Goal: Information Seeking & Learning: Check status

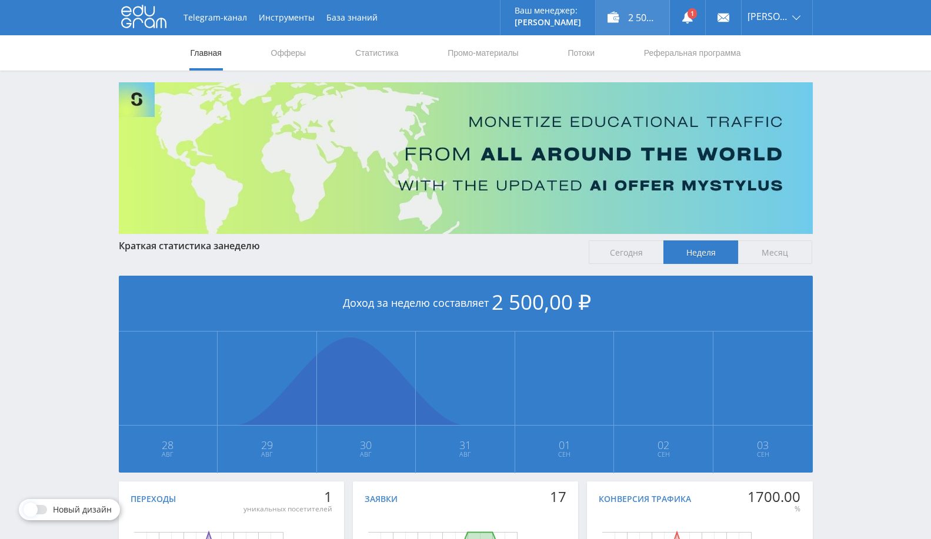
click at [647, 14] on div "2 500,00 ₽" at bounding box center [631, 17] width 73 height 35
click at [779, 253] on span "Месяц" at bounding box center [775, 252] width 75 height 24
click at [0, 0] on input "Месяц" at bounding box center [0, 0] width 0 height 0
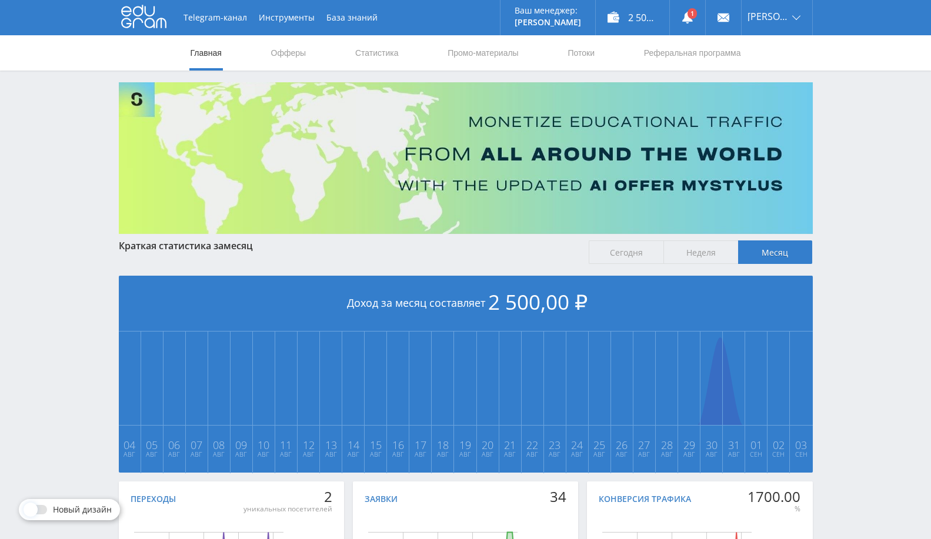
click at [701, 252] on span "Неделя" at bounding box center [700, 252] width 75 height 24
click at [0, 0] on input "Неделя" at bounding box center [0, 0] width 0 height 0
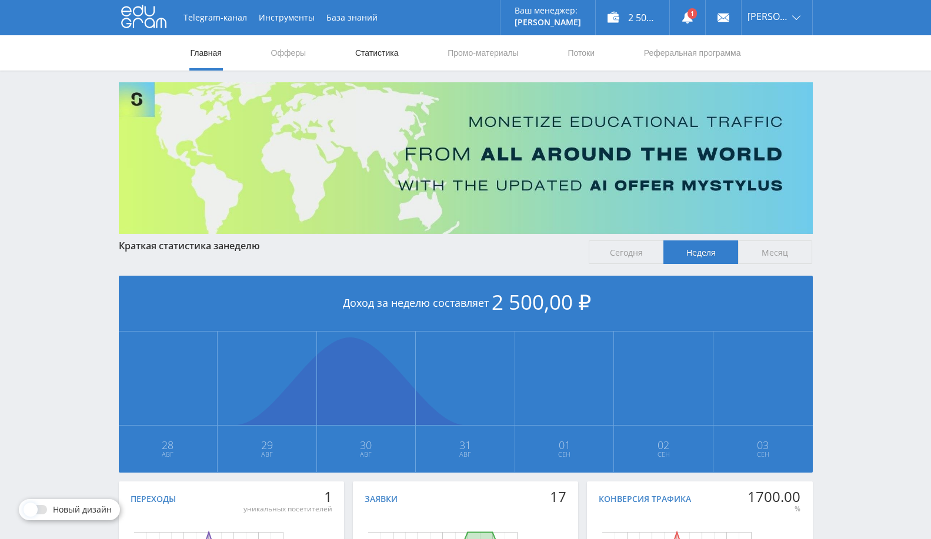
click at [363, 54] on link "Статистика" at bounding box center [377, 52] width 46 height 35
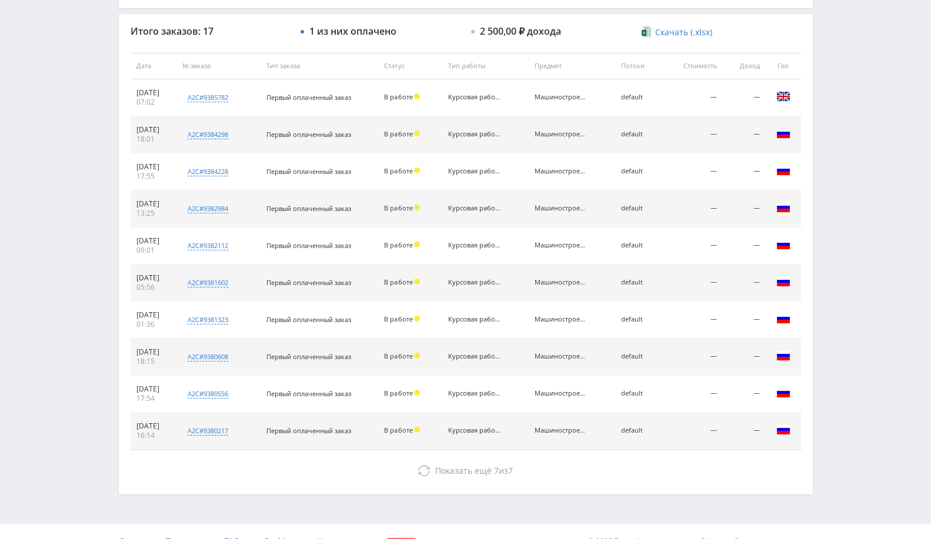
scroll to position [445, 0]
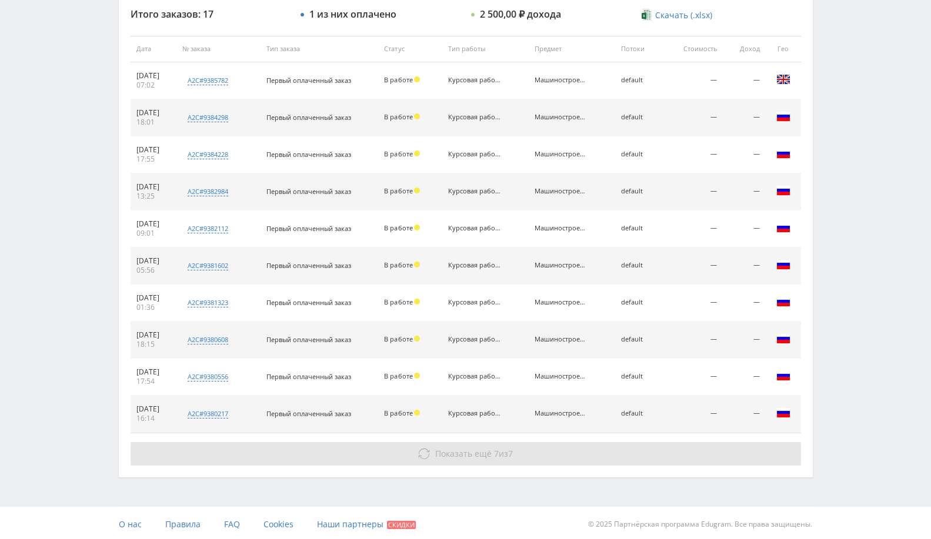
click at [449, 448] on span "Показать ещё" at bounding box center [463, 453] width 56 height 11
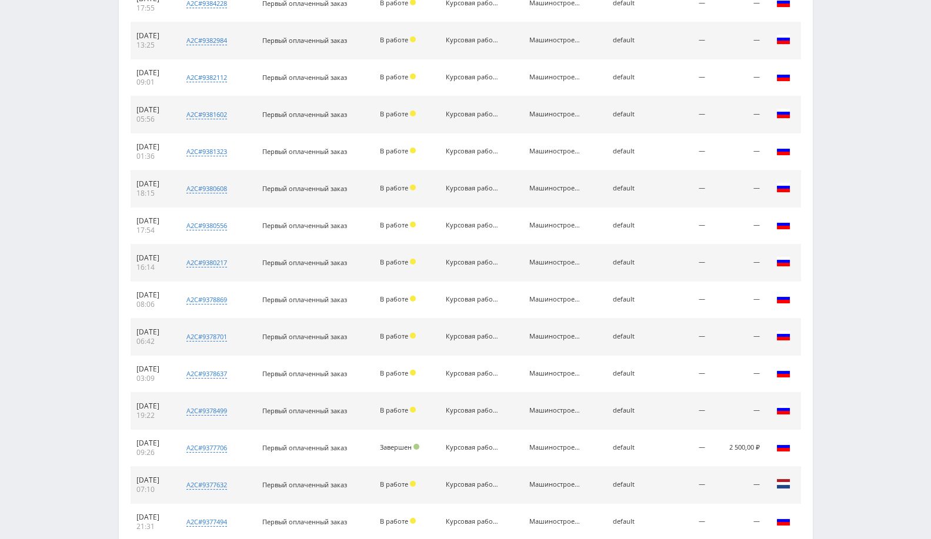
scroll to position [680, 0]
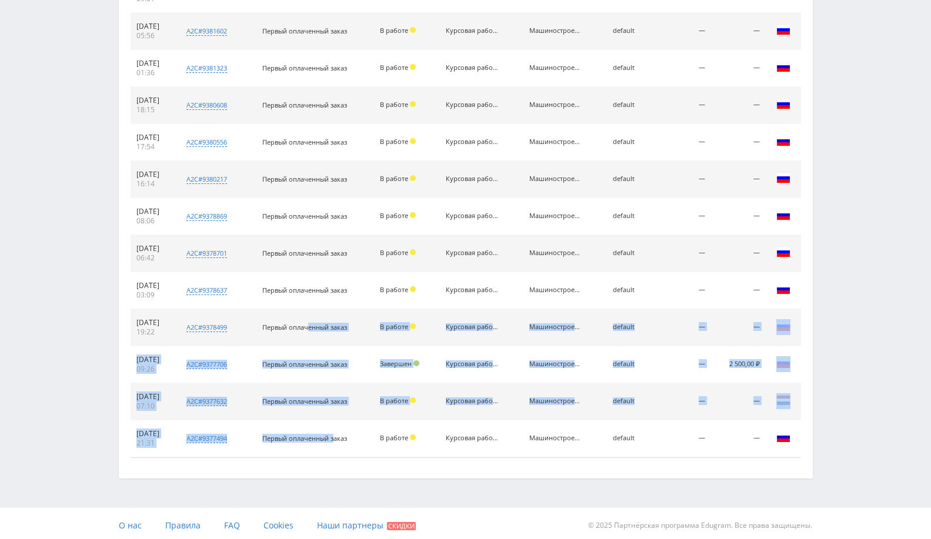
drag, startPoint x: 346, startPoint y: 432, endPoint x: 322, endPoint y: 340, distance: 94.7
click at [322, 340] on tbody "03.09.2025 07:02 a2c#9385782 Современные технологии в машиностроении Кол-во ста…" at bounding box center [466, 143] width 670 height 630
click at [324, 362] on span "Первый оплаченный заказ" at bounding box center [304, 364] width 85 height 9
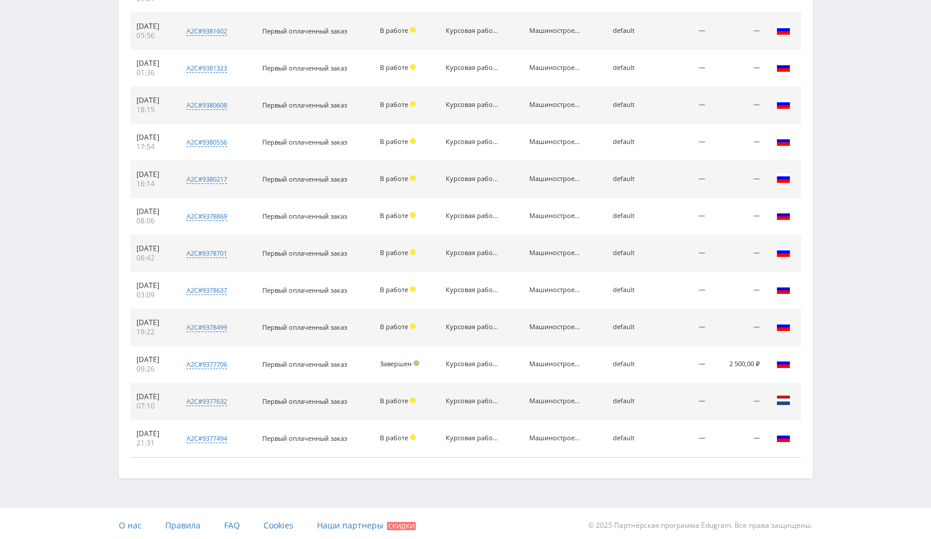
click at [347, 287] on span "Первый оплаченный заказ" at bounding box center [304, 290] width 85 height 9
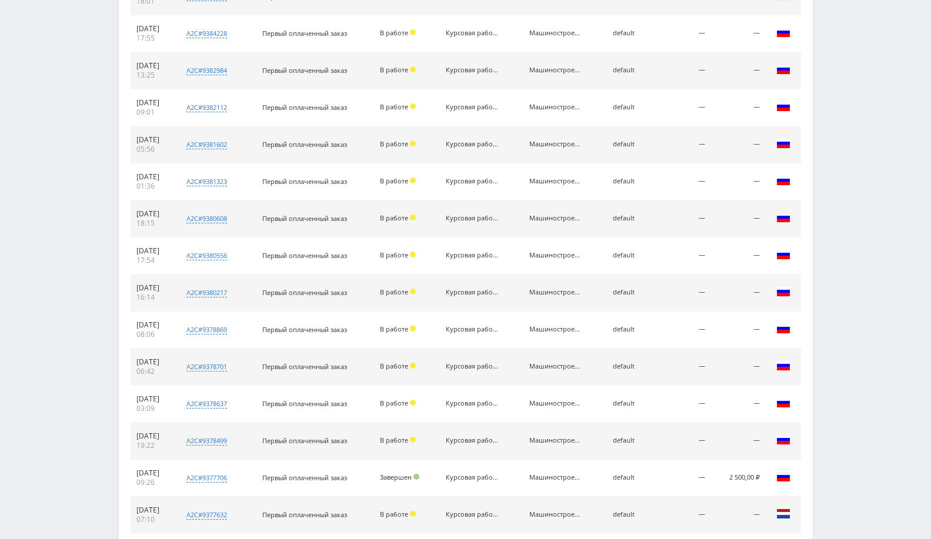
scroll to position [549, 0]
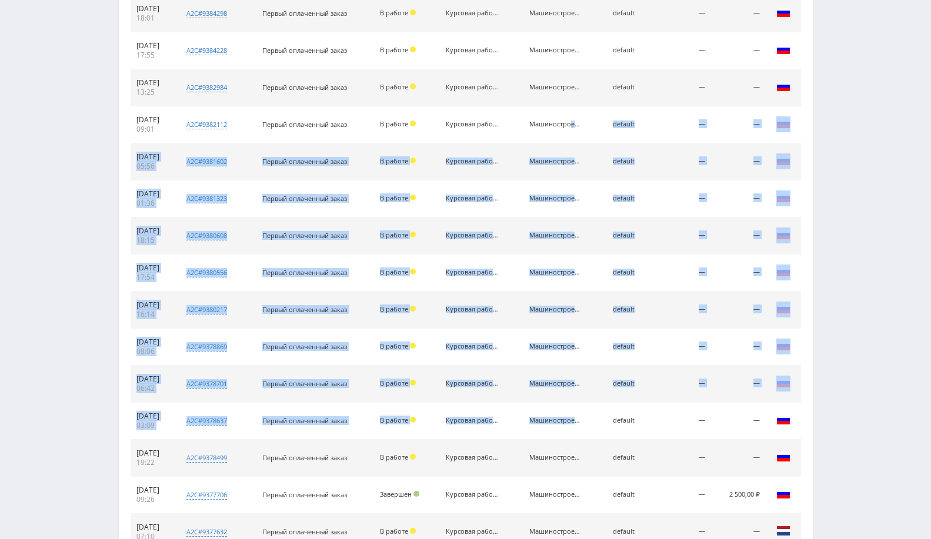
drag, startPoint x: 559, startPoint y: 412, endPoint x: 541, endPoint y: 115, distance: 297.4
click at [541, 115] on tbody "03.09.2025 07:02 a2c#9385782 Современные технологии в машиностроении Кол-во ста…" at bounding box center [466, 273] width 670 height 630
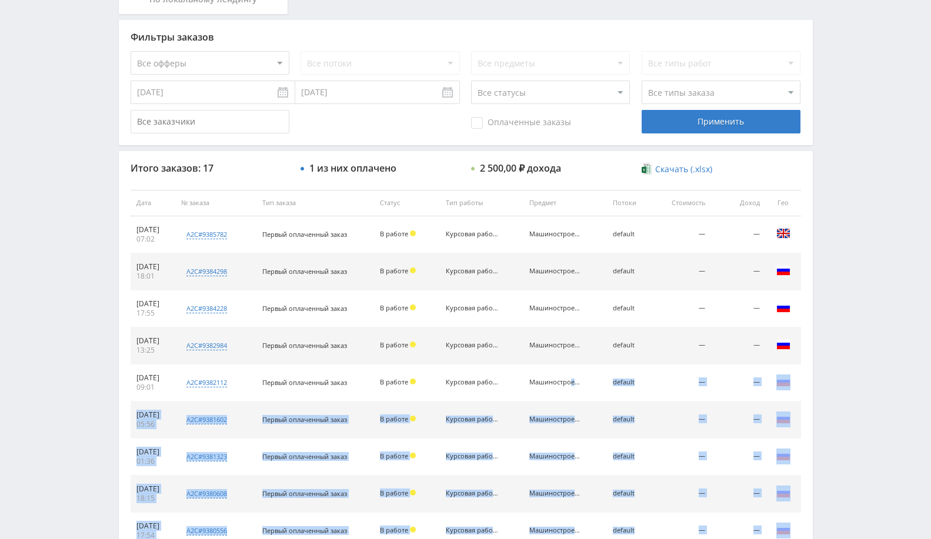
scroll to position [287, 0]
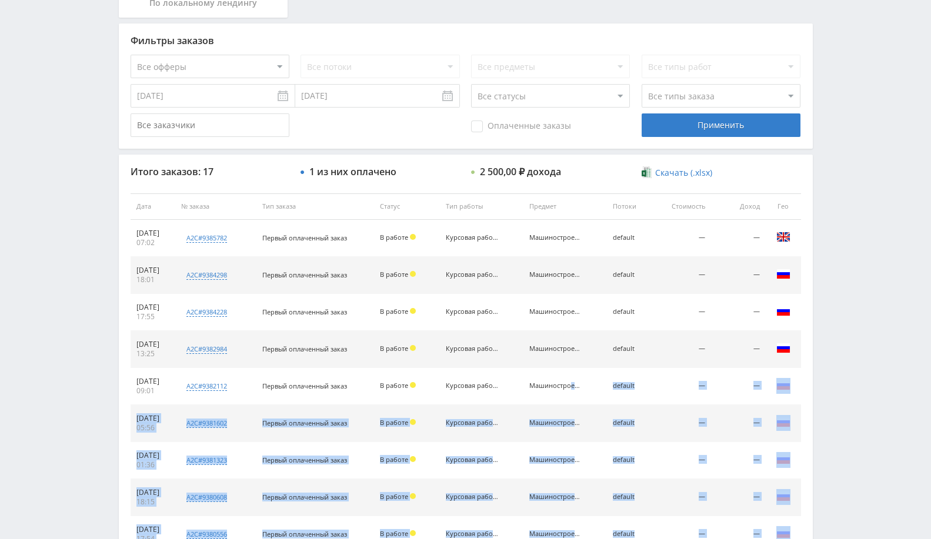
drag, startPoint x: 574, startPoint y: 345, endPoint x: 537, endPoint y: 204, distance: 145.9
click at [537, 204] on table "Дата № заказа Тип заказа Статус Тип работы Предмет Потоки Стоимость Доход Гео 0…" at bounding box center [466, 521] width 670 height 657
click at [322, 294] on td "Первый оплаченный заказ" at bounding box center [315, 312] width 118 height 37
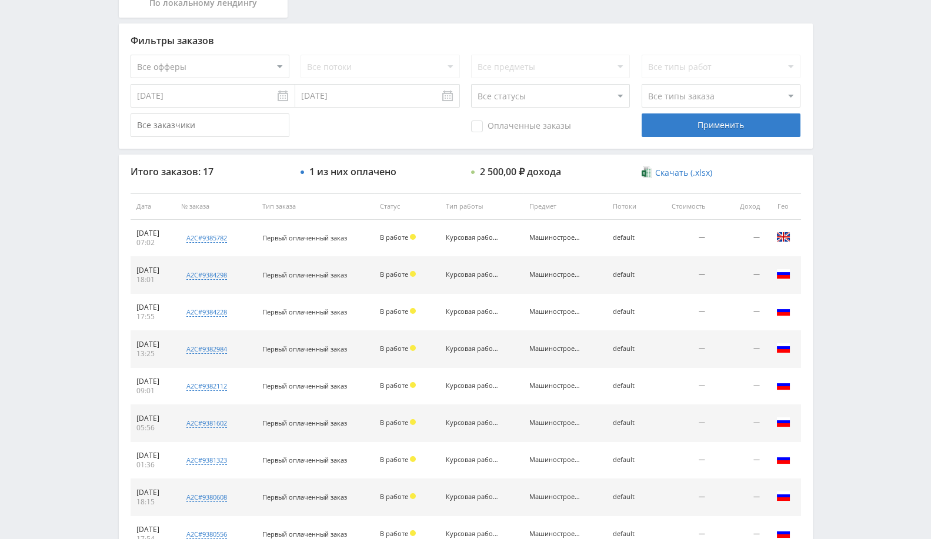
click at [230, 96] on input "[DATE]" at bounding box center [213, 96] width 165 height 24
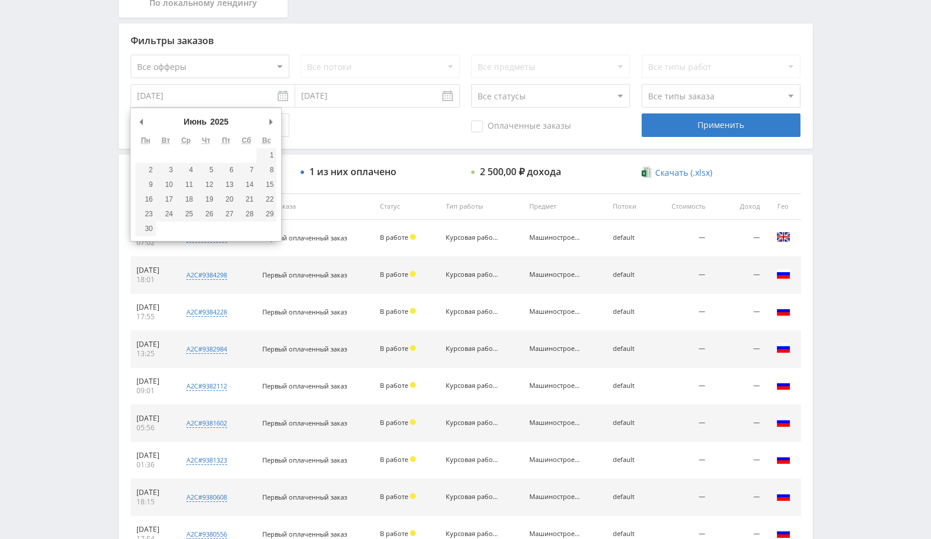
click at [279, 152] on div "Июнь Январь Февраль Март Апрель Май Июнь Июль Август Сентябрь Октябрь Ноябрь Де…" at bounding box center [206, 174] width 152 height 133
type input "01.06.2025"
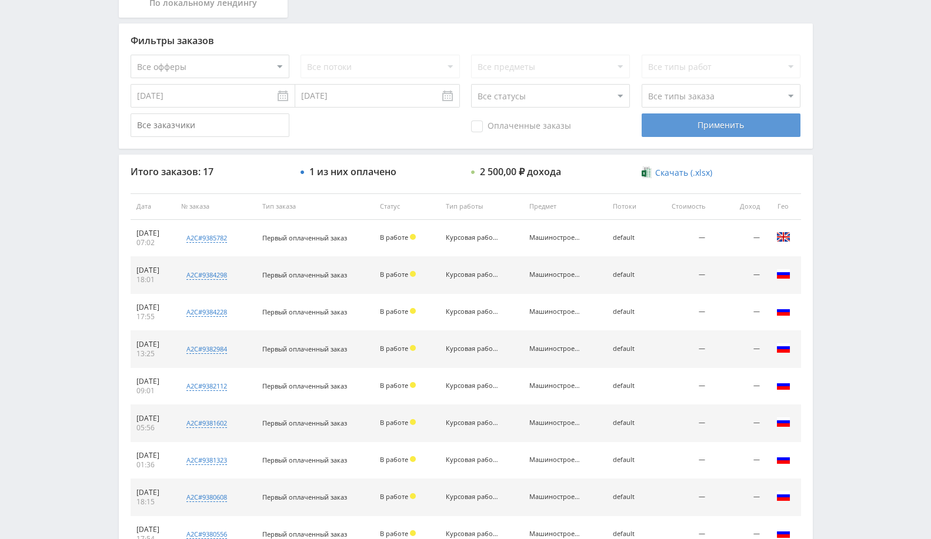
click at [707, 118] on div "Применить" at bounding box center [720, 125] width 159 height 24
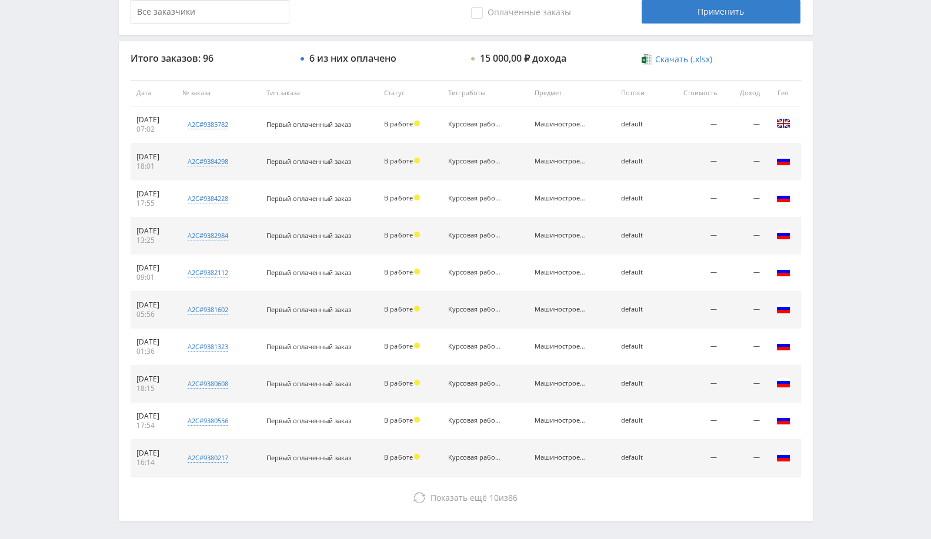
scroll to position [445, 0]
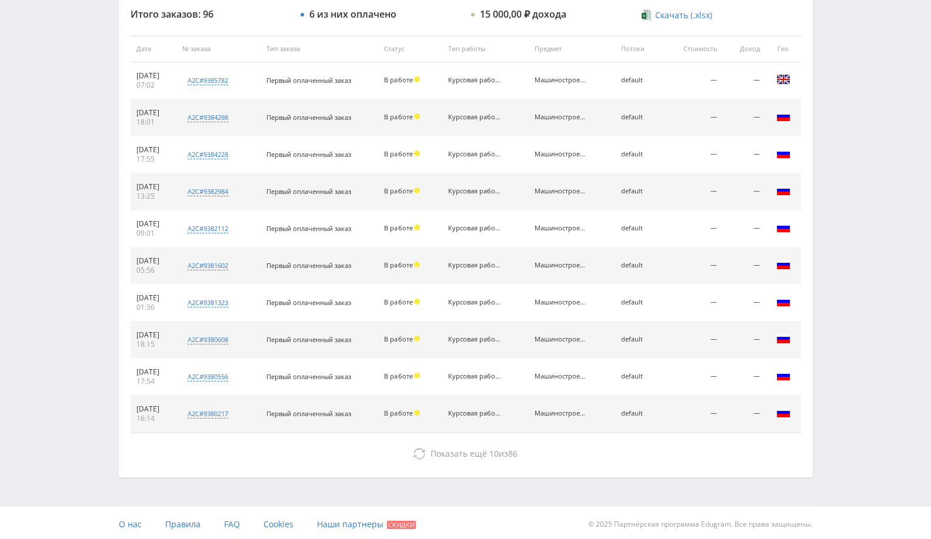
click at [518, 463] on div "Итого заказов: 96 6 из них оплачено 15 000,00 ₽ дохода Скачать (.xlsx) Дата № з…" at bounding box center [466, 237] width 694 height 480
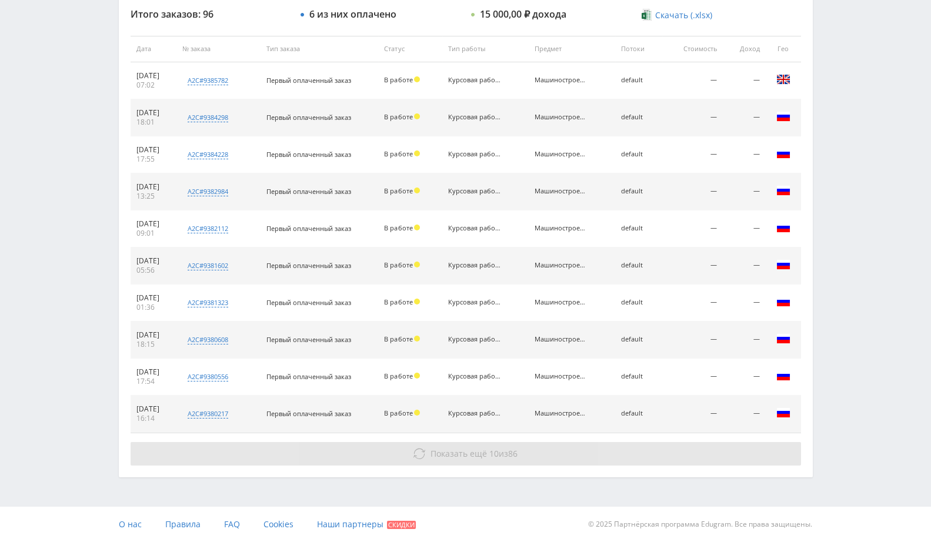
click at [521, 452] on button "Показать ещё 10 из 86" at bounding box center [466, 454] width 670 height 24
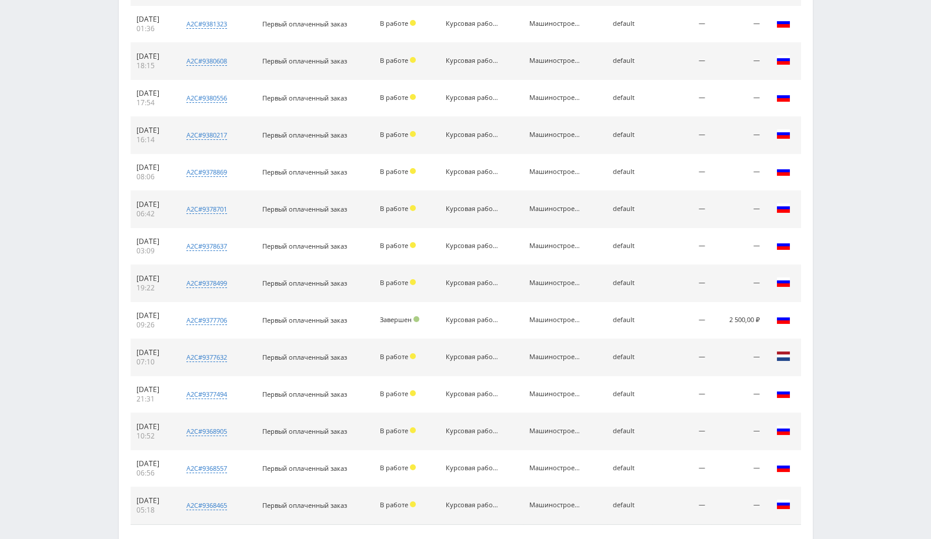
scroll to position [814, 0]
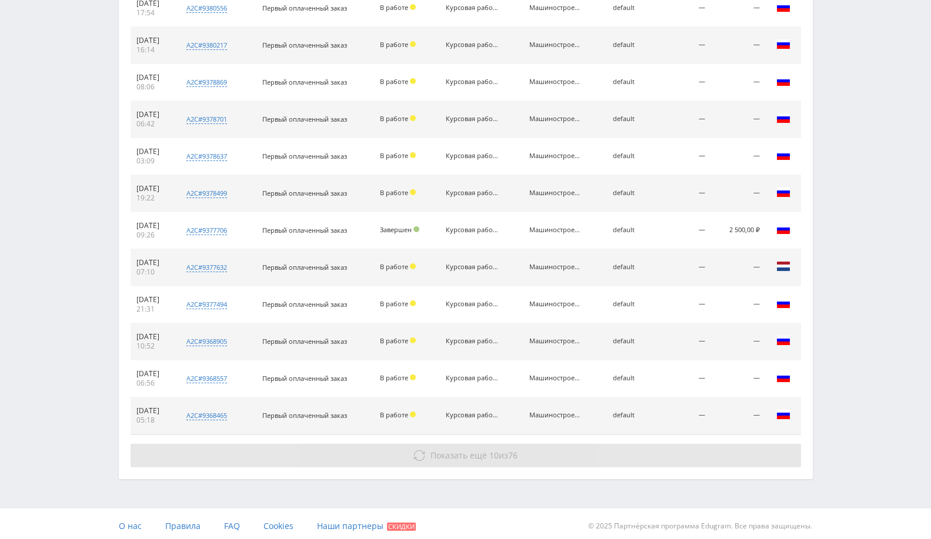
click at [519, 444] on button "Показать ещё 10 из 76" at bounding box center [466, 456] width 670 height 24
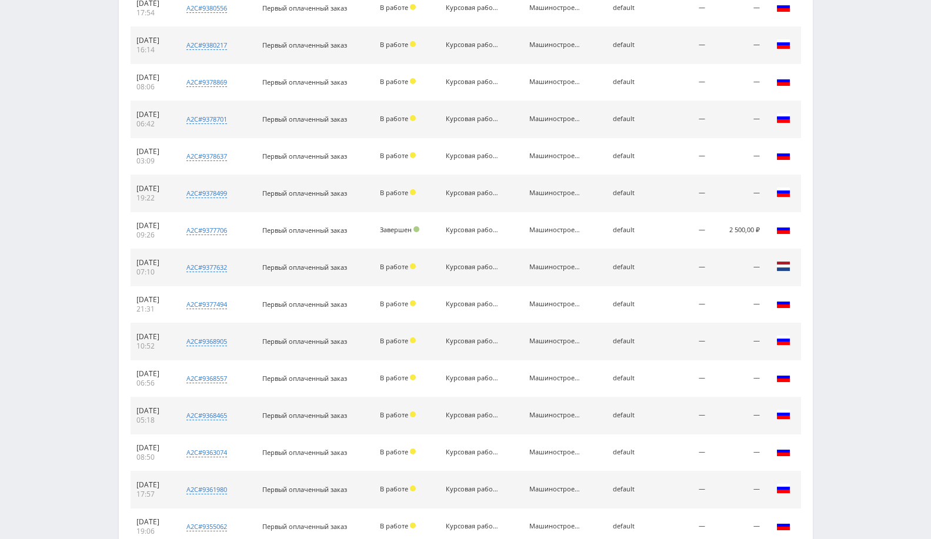
scroll to position [1182, 0]
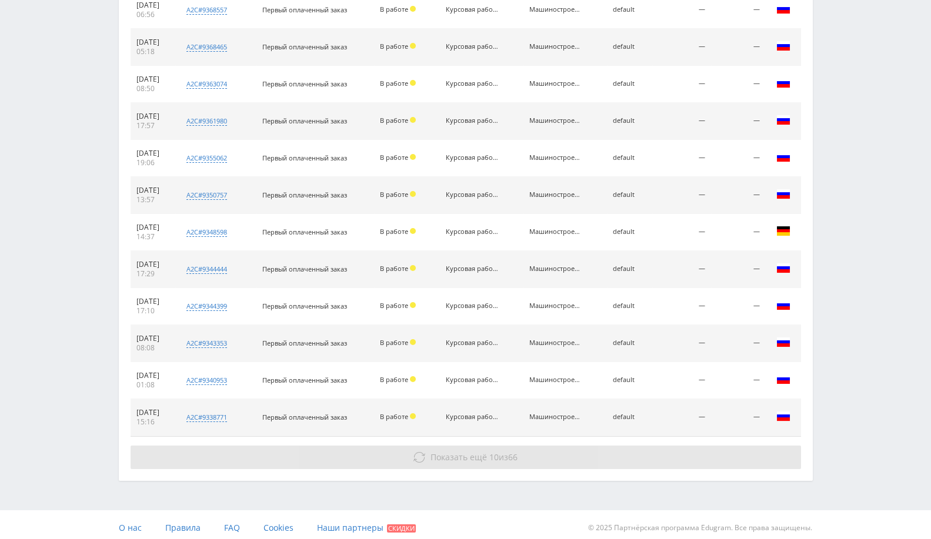
click at [524, 451] on button "Показать ещё 10 из 66" at bounding box center [466, 458] width 670 height 24
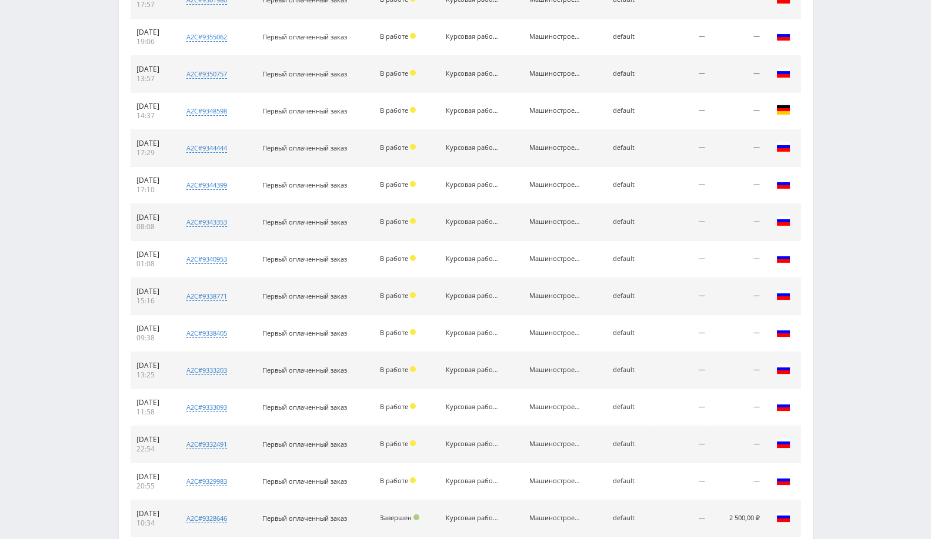
scroll to position [1551, 0]
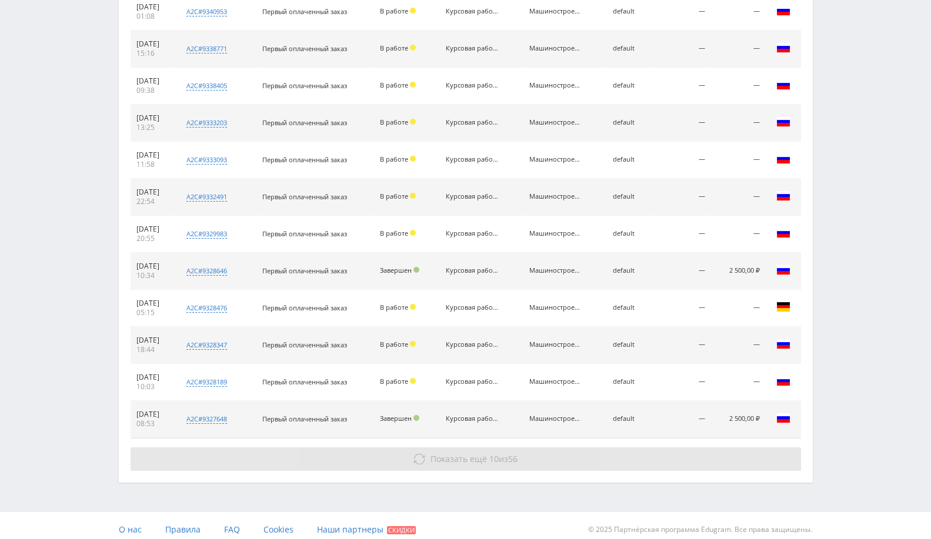
click at [524, 451] on button "Показать ещё 10 из 56" at bounding box center [466, 459] width 670 height 24
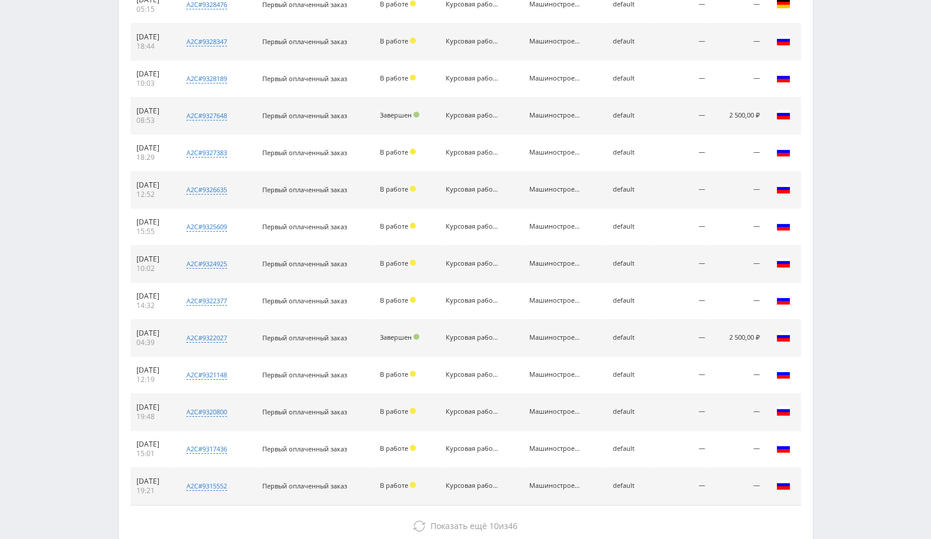
scroll to position [1919, 0]
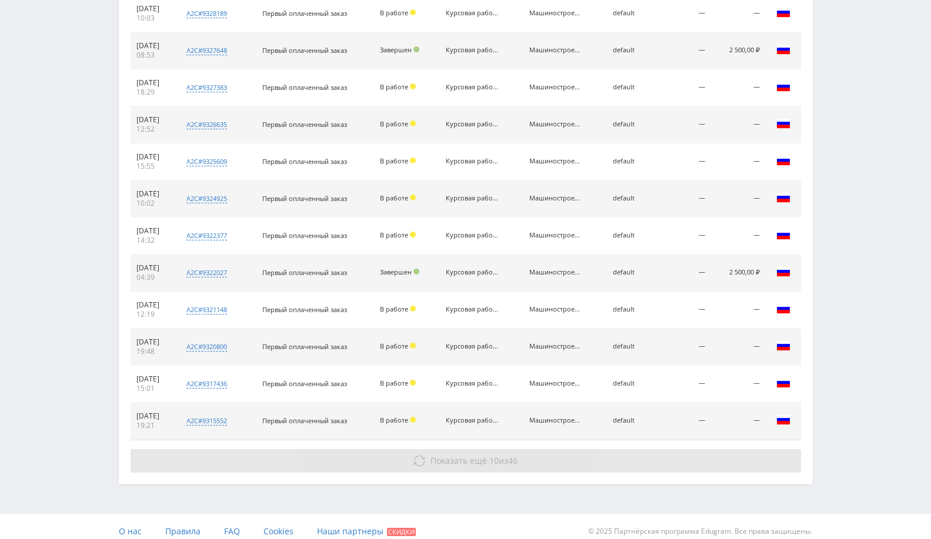
click at [528, 449] on button "Показать ещё 10 из 46" at bounding box center [466, 461] width 670 height 24
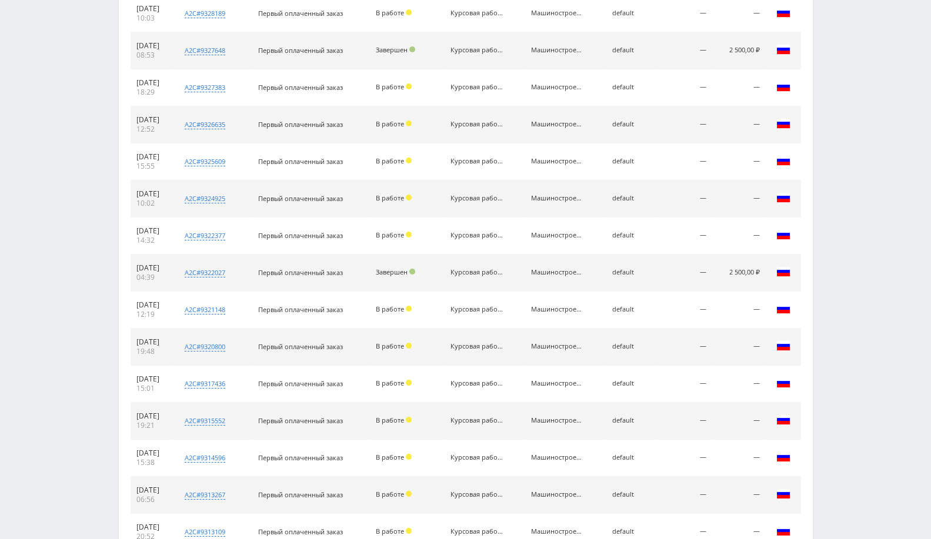
scroll to position [2289, 0]
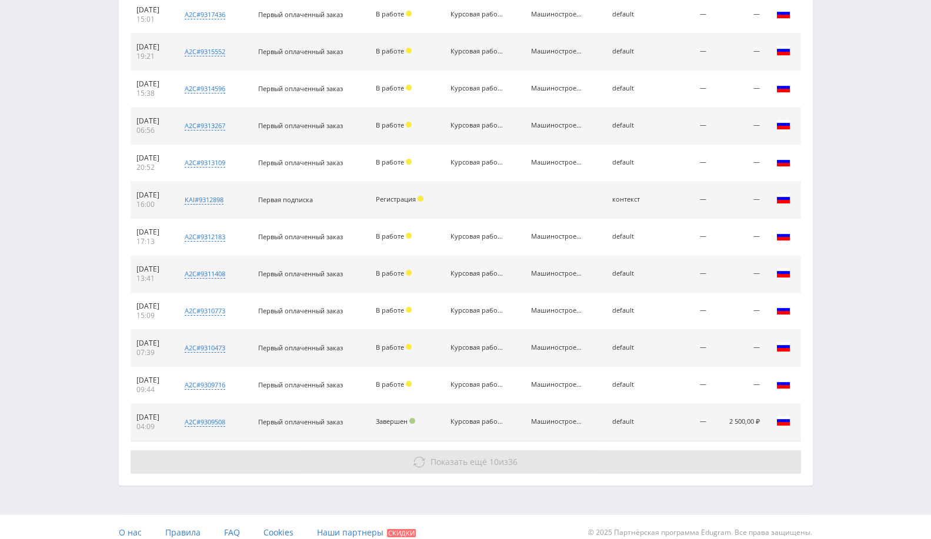
click at [524, 450] on button "Показать ещё 10 из 36" at bounding box center [466, 462] width 670 height 24
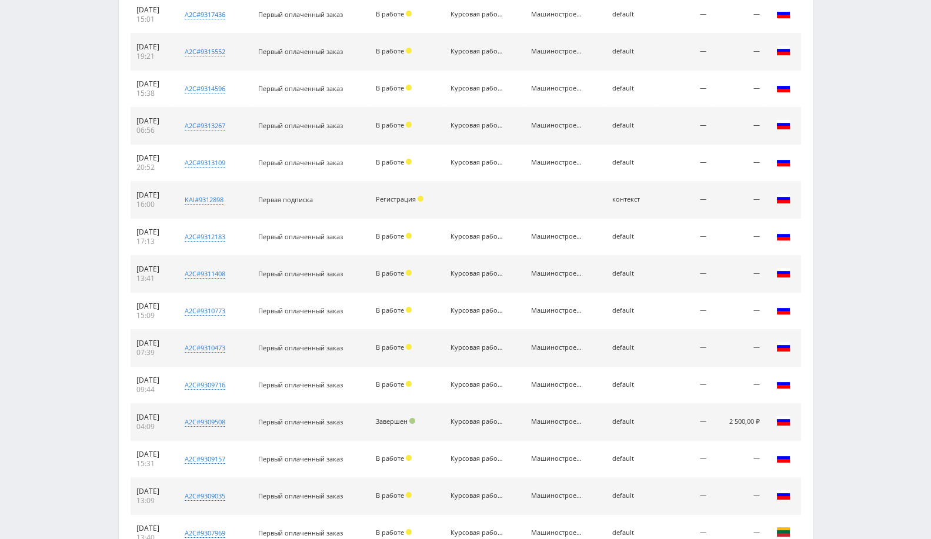
drag, startPoint x: 573, startPoint y: 410, endPoint x: 767, endPoint y: 407, distance: 193.4
click at [767, 407] on tr "03.07.2025 04:09 a2c#9309508 Современные технологии в машиностроении Кол-во ста…" at bounding box center [466, 422] width 670 height 37
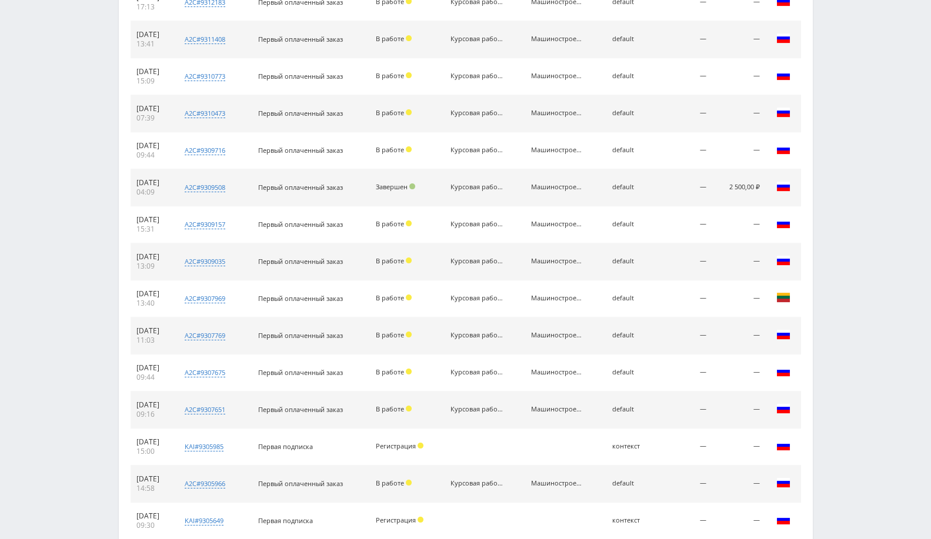
scroll to position [2657, 0]
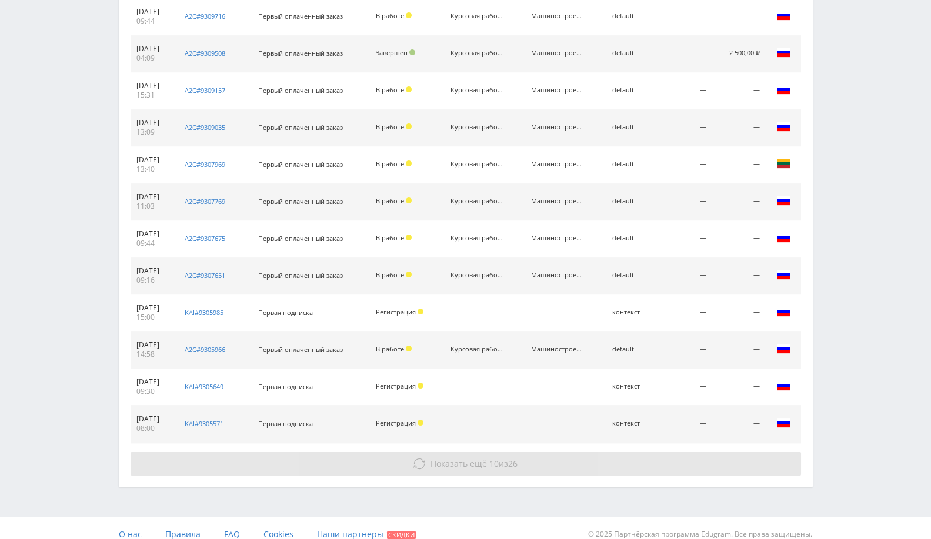
click at [513, 461] on button "Показать ещё 10 из 26" at bounding box center [466, 464] width 670 height 24
click at [570, 452] on button "Показать ещё 10 из 26" at bounding box center [466, 464] width 670 height 24
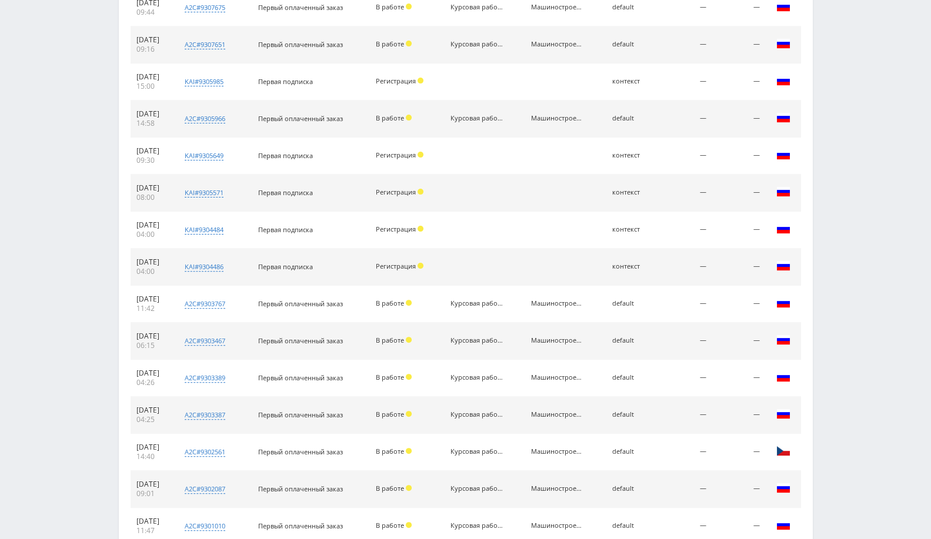
scroll to position [3002, 0]
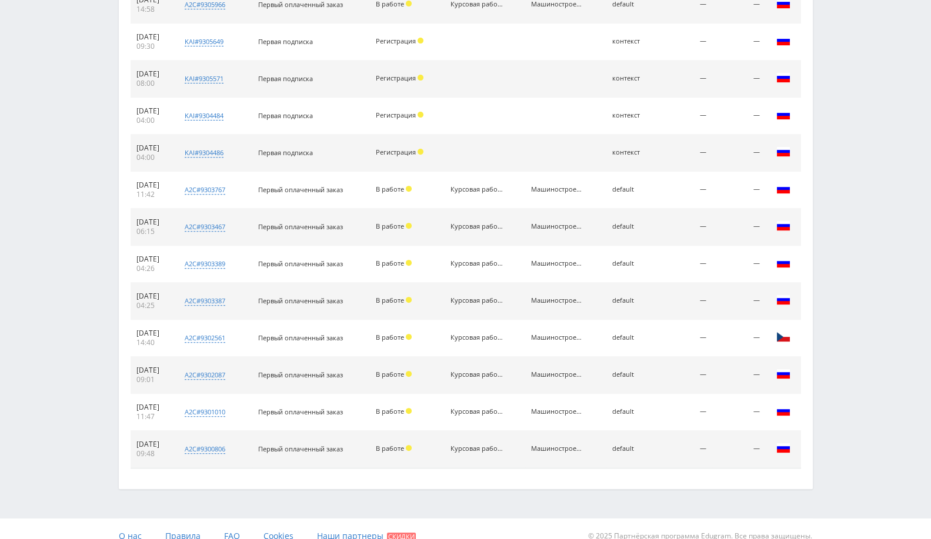
click at [576, 408] on div "Машиностроение" at bounding box center [557, 412] width 53 height 8
click at [575, 408] on div "Машиностроение" at bounding box center [557, 412] width 53 height 8
click at [513, 305] on td "Курсовая работа" at bounding box center [484, 301] width 81 height 37
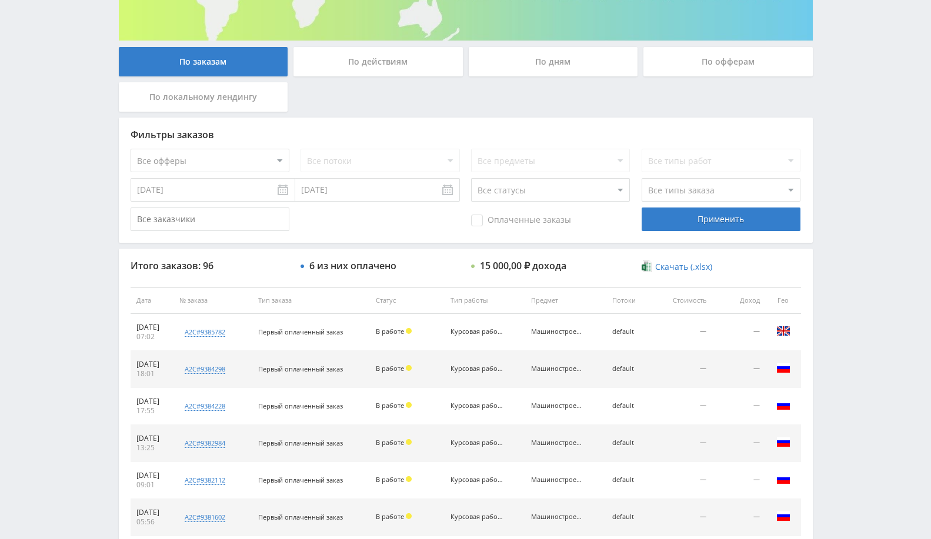
scroll to position [0, 0]
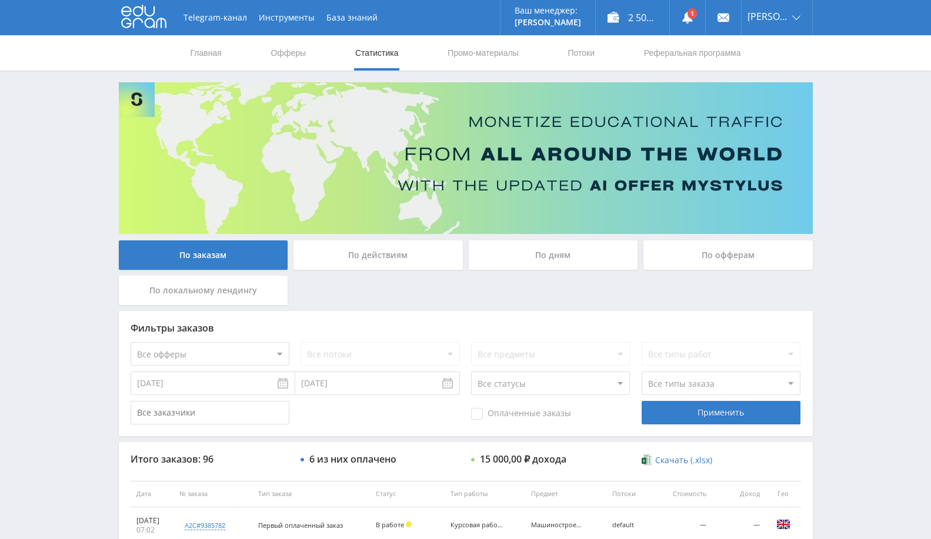
click at [129, 18] on icon at bounding box center [143, 17] width 45 height 24
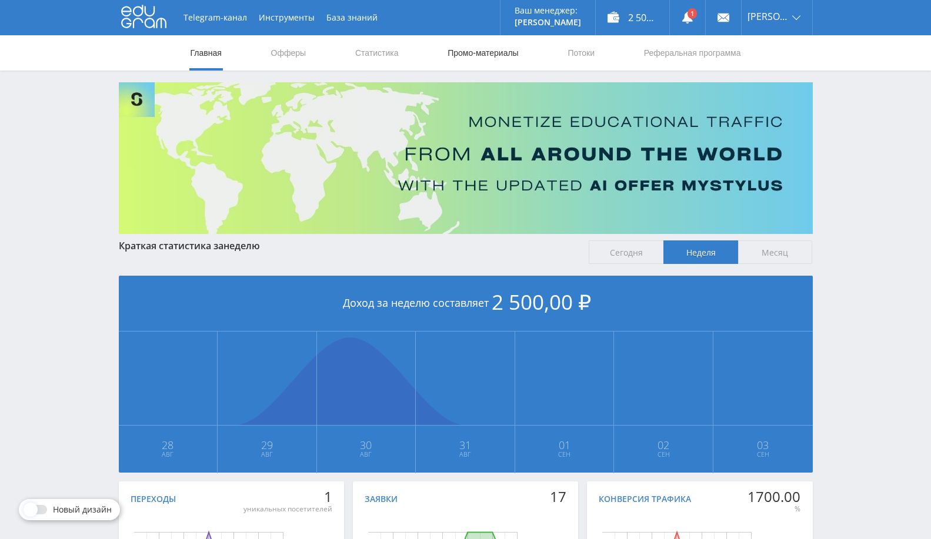
click at [495, 61] on link "Промо-материалы" at bounding box center [482, 52] width 73 height 35
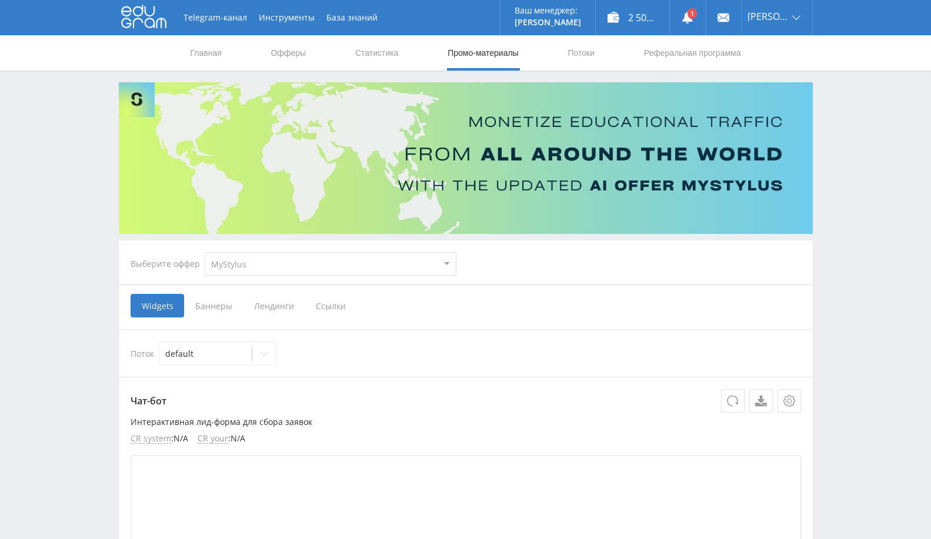
click at [267, 265] on select "MyStylus MyStylus - Revshare Кампус AI Studybay Автор24 Studybay Brazil Автор24…" at bounding box center [331, 264] width 252 height 24
click at [726, 334] on div "Поток default" at bounding box center [466, 353] width 694 height 48
click at [277, 263] on select "MyStylus MyStylus - Revshare Кампус AI Studybay Автор24 Studybay Brazil Автор24…" at bounding box center [331, 264] width 252 height 24
select select "340"
click at [205, 252] on select "MyStylus MyStylus - Revshare Кампус AI Studybay Автор24 Studybay Brazil Автор24…" at bounding box center [331, 264] width 252 height 24
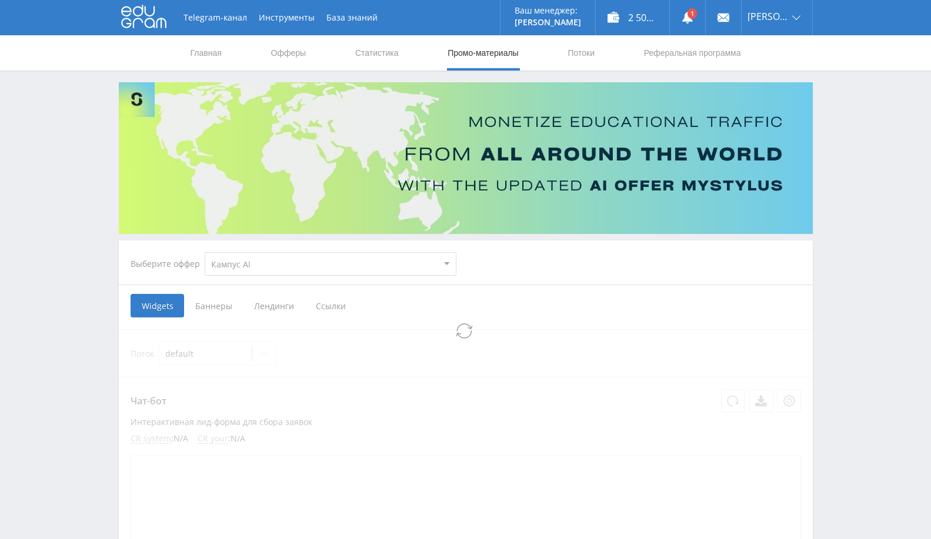
select select "340"
click at [215, 310] on span "Баннеры" at bounding box center [213, 306] width 59 height 24
click at [0, 0] on input "Баннеры" at bounding box center [0, 0] width 0 height 0
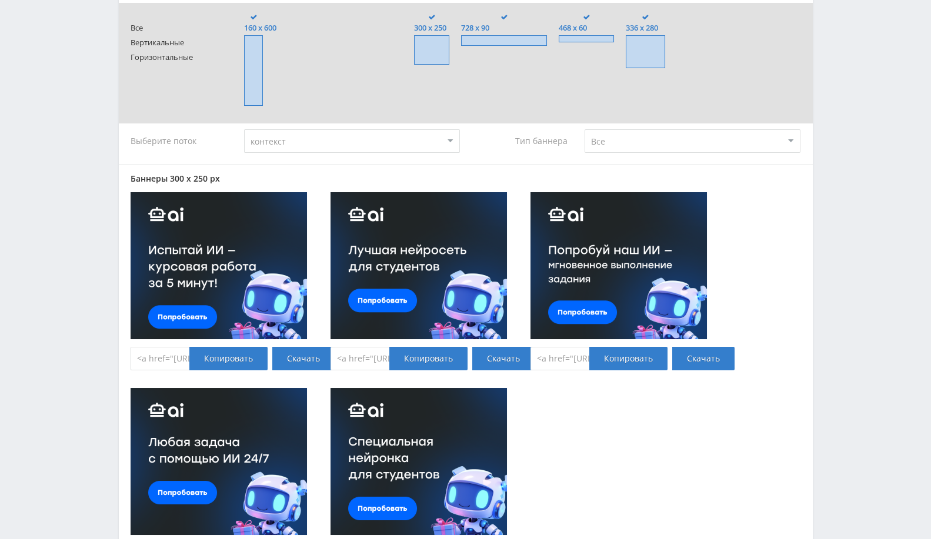
scroll to position [65, 0]
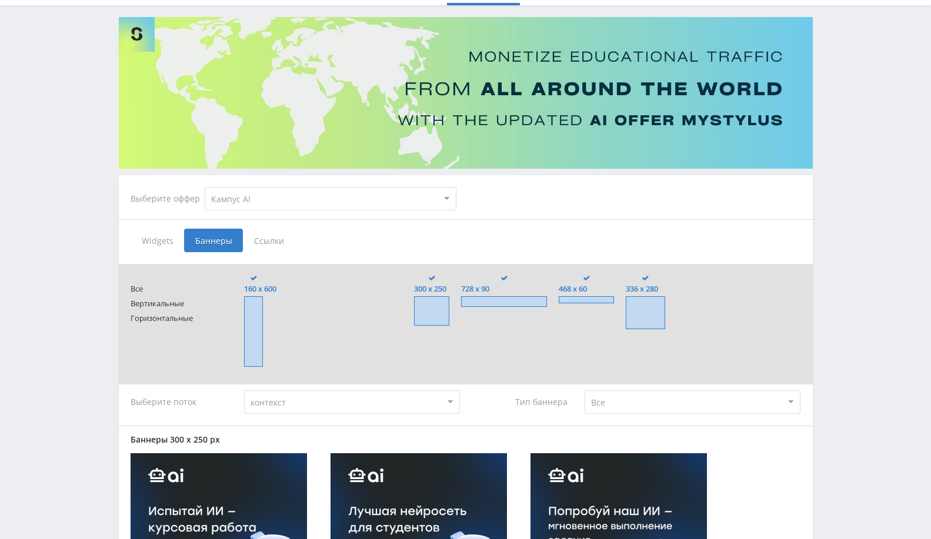
click at [275, 249] on span "Ссылки" at bounding box center [269, 241] width 52 height 24
click at [0, 0] on input "Ссылки" at bounding box center [0, 0] width 0 height 0
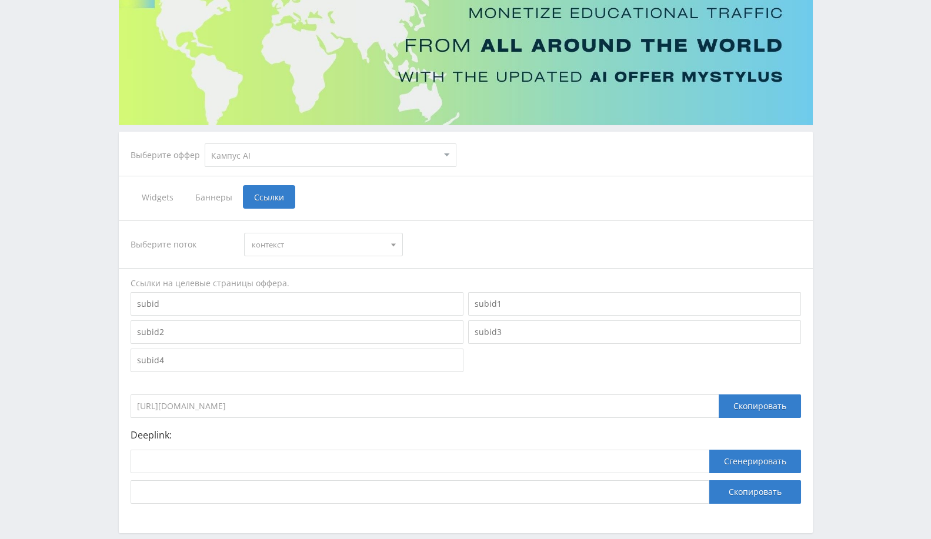
scroll to position [167, 0]
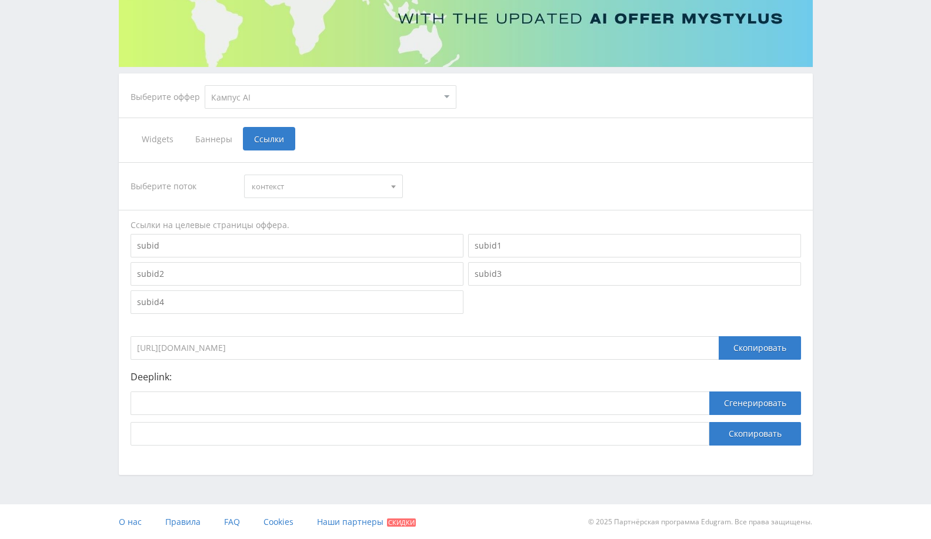
click at [166, 136] on span "Widgets" at bounding box center [157, 139] width 53 height 24
click at [0, 0] on input "Widgets" at bounding box center [0, 0] width 0 height 0
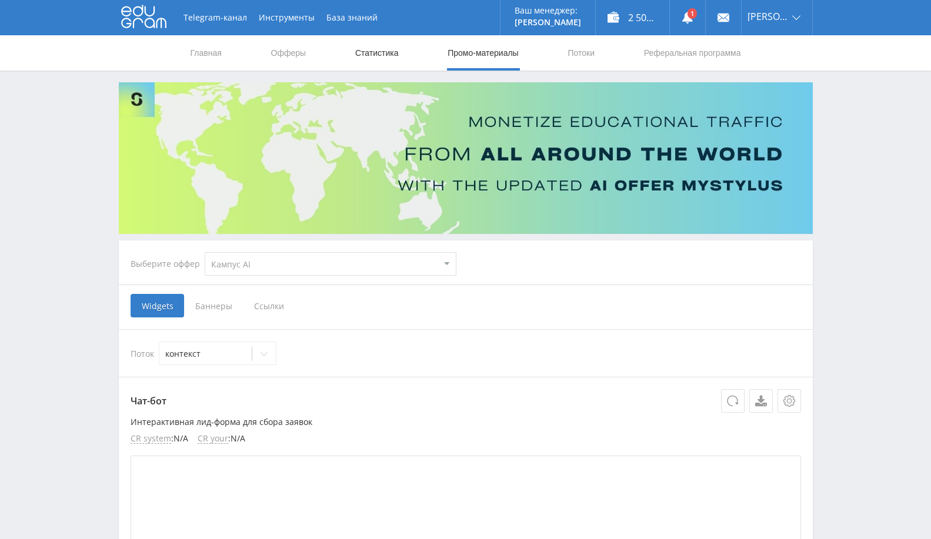
click at [360, 54] on link "Статистика" at bounding box center [377, 52] width 46 height 35
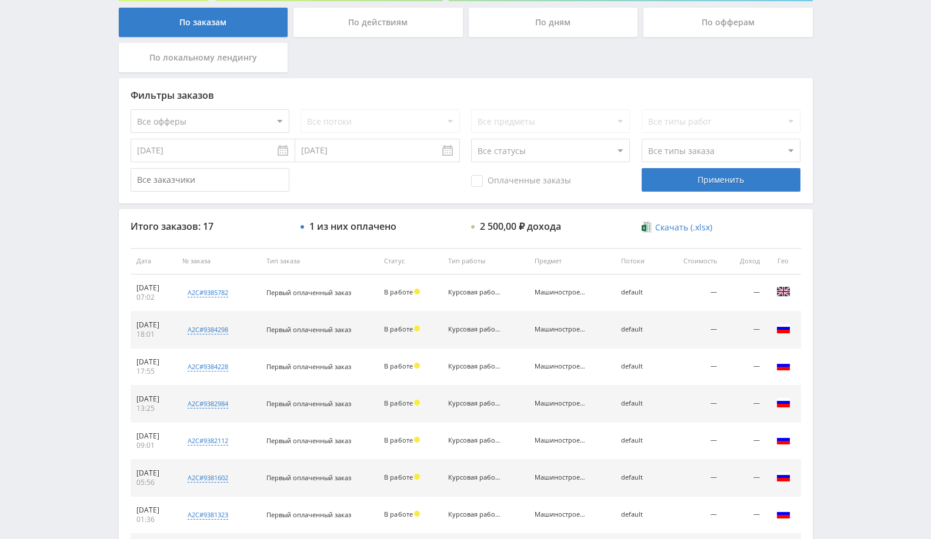
scroll to position [261, 0]
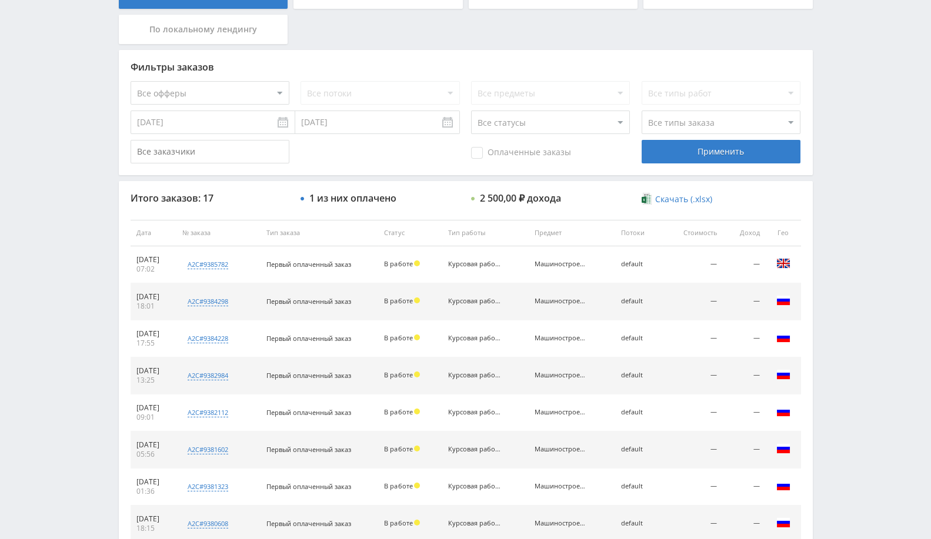
click at [215, 86] on select "Все офферы MyStylus MyStylus - Revshare Кампус AI Studybay Автор24 Studybay [GE…" at bounding box center [210, 93] width 159 height 24
select select "340"
click at [171, 125] on input "[DATE]" at bounding box center [213, 123] width 165 height 24
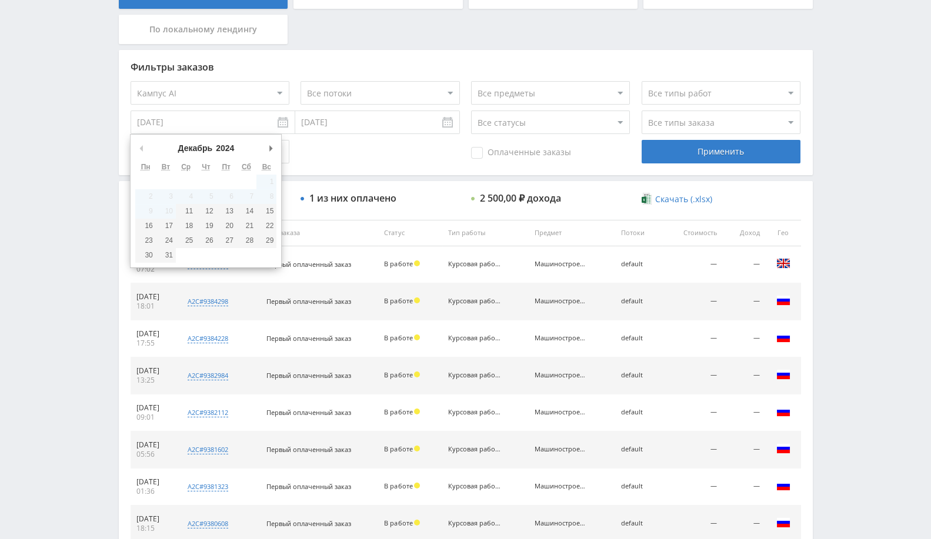
click at [139, 150] on button "Предыдущий месяц" at bounding box center [141, 148] width 12 height 18
type input "11.12.2024"
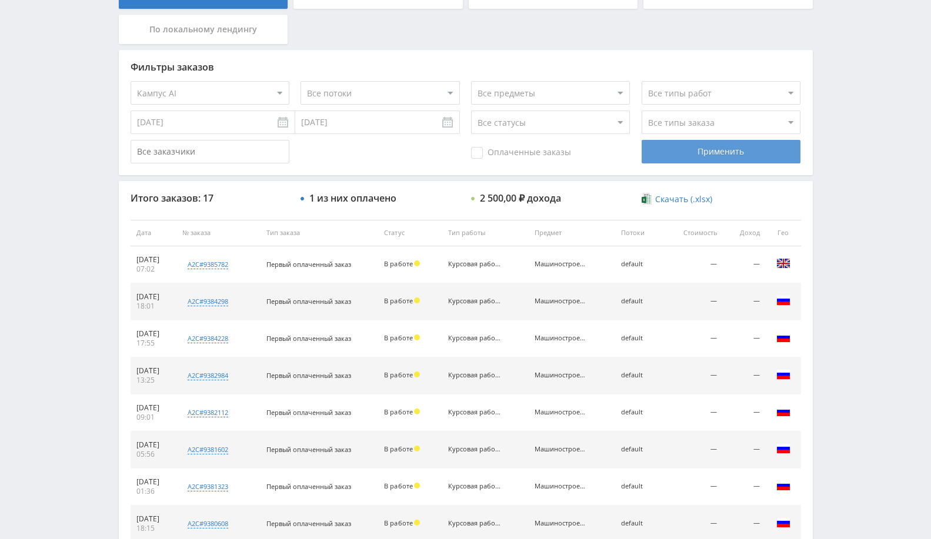
click at [675, 158] on div "Применить" at bounding box center [720, 152] width 159 height 24
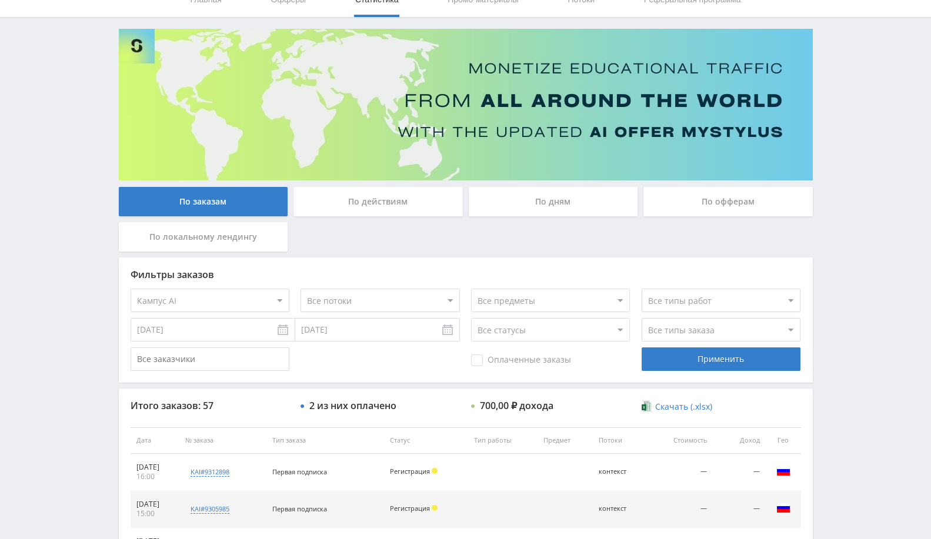
scroll to position [0, 0]
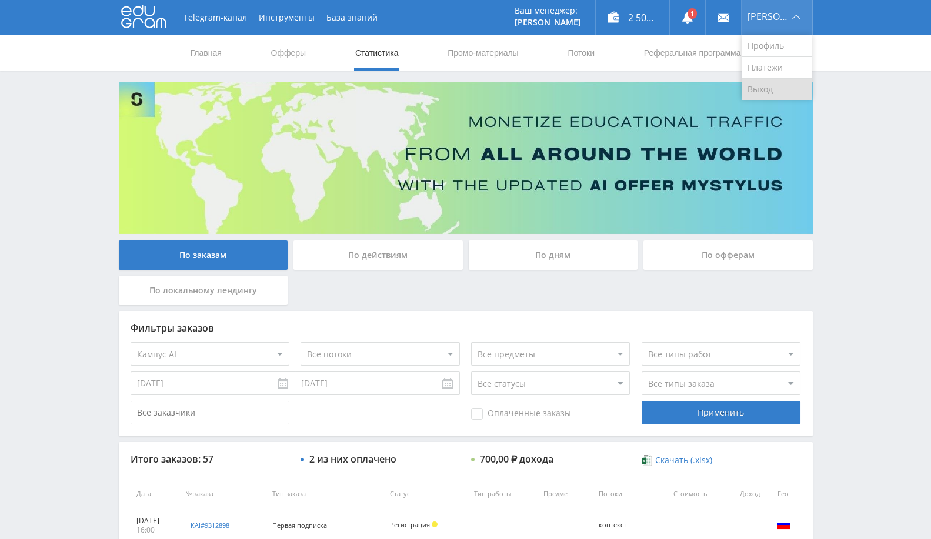
click at [781, 90] on link "Выход" at bounding box center [776, 89] width 71 height 21
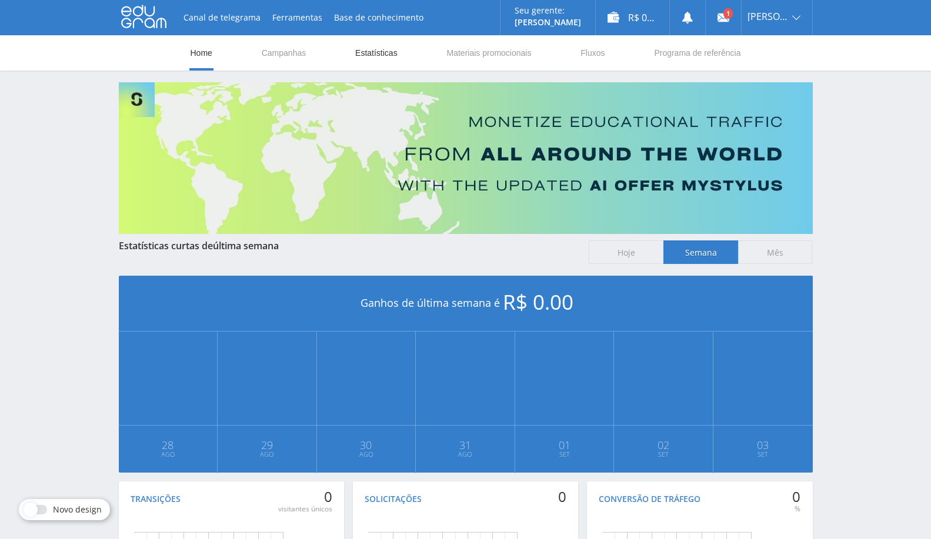
click at [359, 55] on link "Estatísticas" at bounding box center [376, 52] width 45 height 35
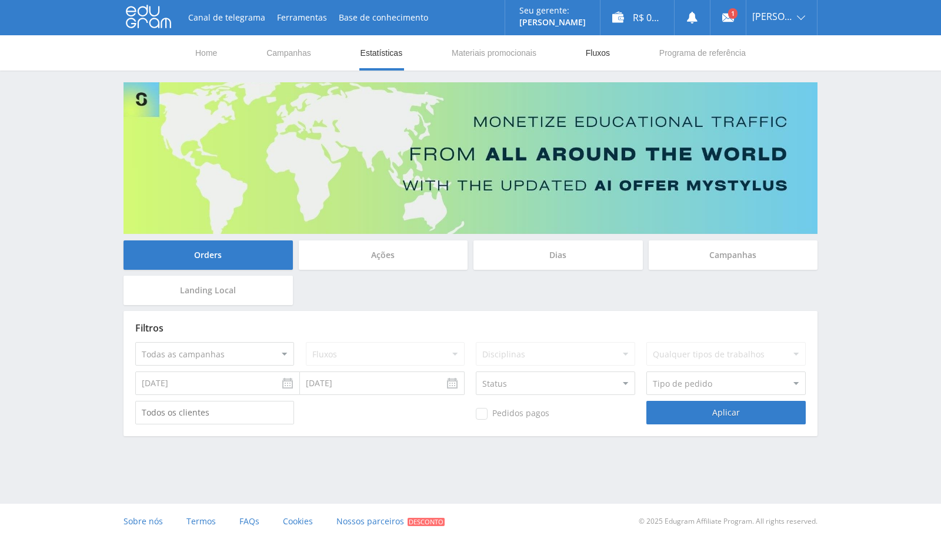
click at [595, 46] on link "Fluxos" at bounding box center [597, 52] width 26 height 35
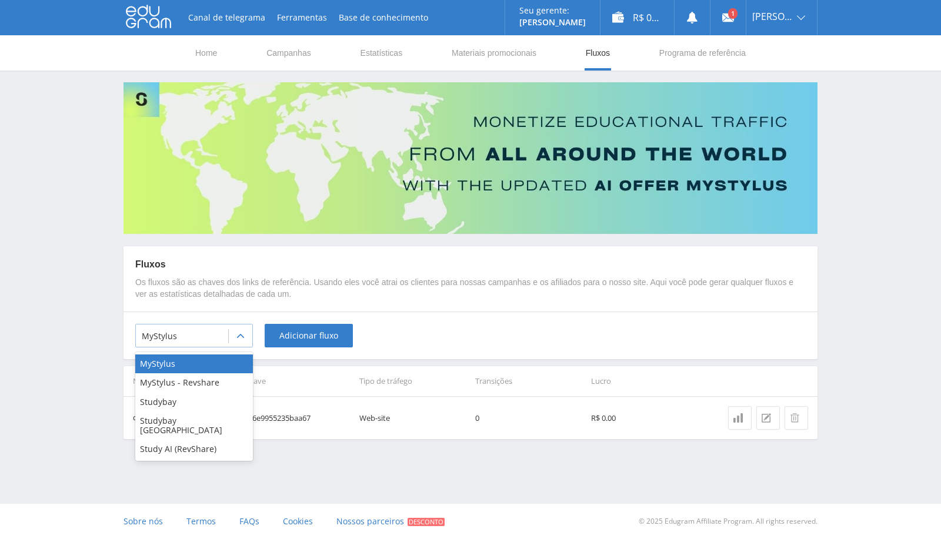
click at [200, 336] on div at bounding box center [182, 336] width 81 height 12
click at [337, 367] on th "Chave" at bounding box center [297, 381] width 116 height 30
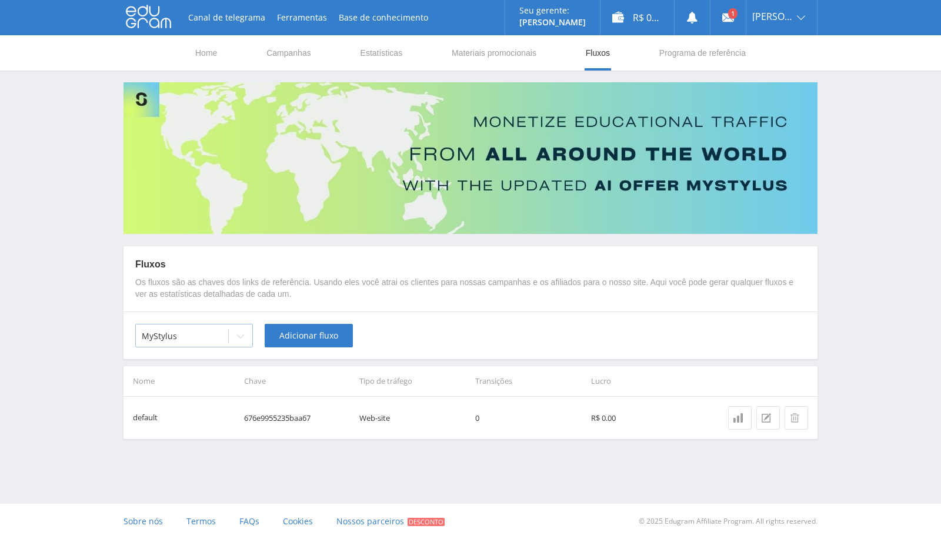
click at [243, 329] on div at bounding box center [241, 336] width 24 height 24
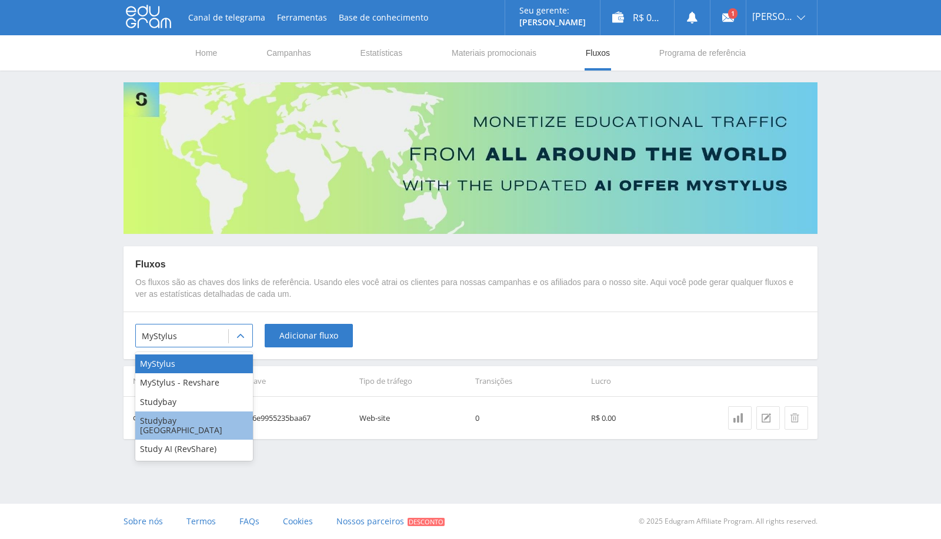
click at [220, 417] on div "Studybay [GEOGRAPHIC_DATA]" at bounding box center [194, 425] width 118 height 28
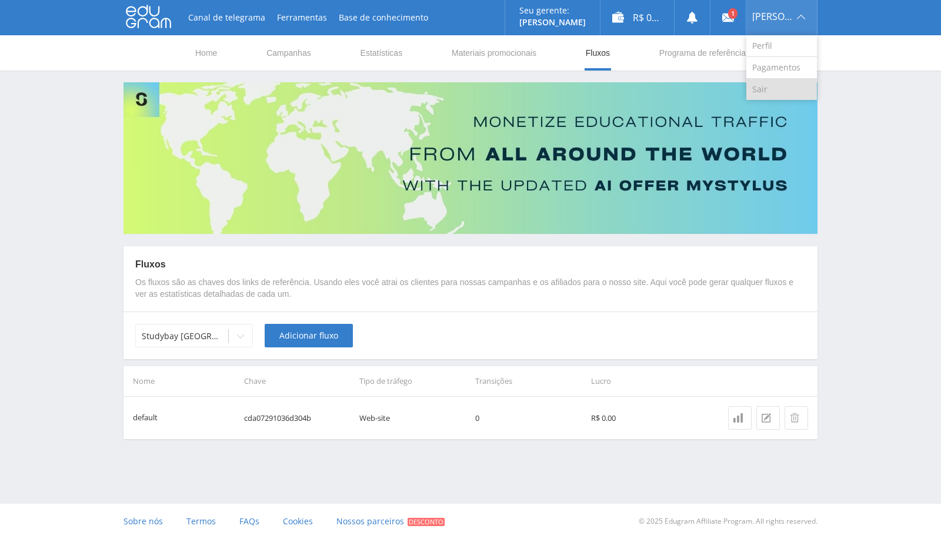
click at [789, 85] on link "Sair" at bounding box center [781, 89] width 71 height 21
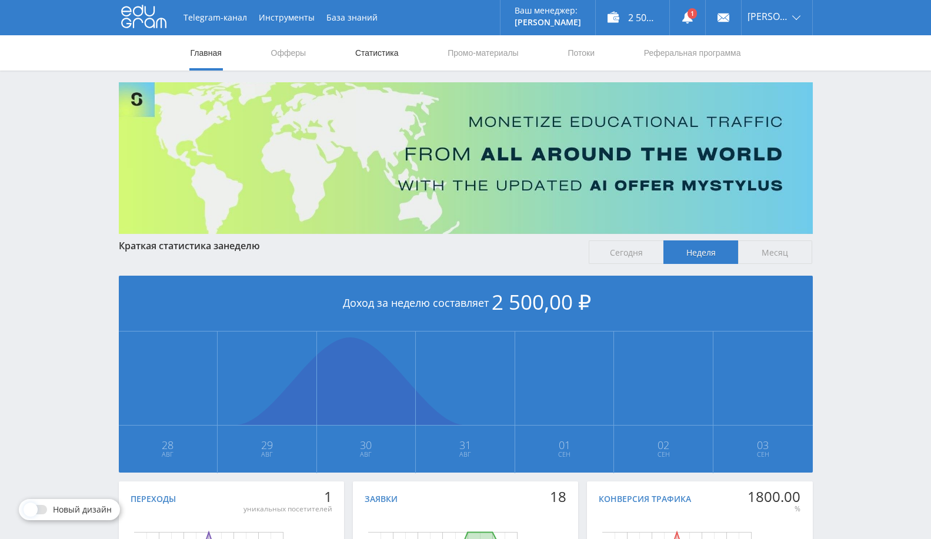
click at [376, 53] on link "Статистика" at bounding box center [377, 52] width 46 height 35
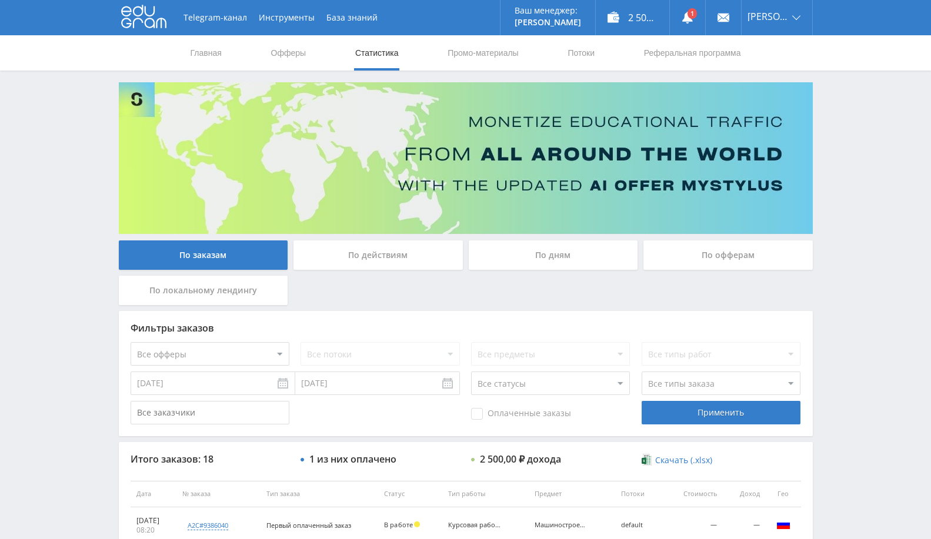
click at [221, 384] on input "[DATE]" at bounding box center [213, 384] width 165 height 24
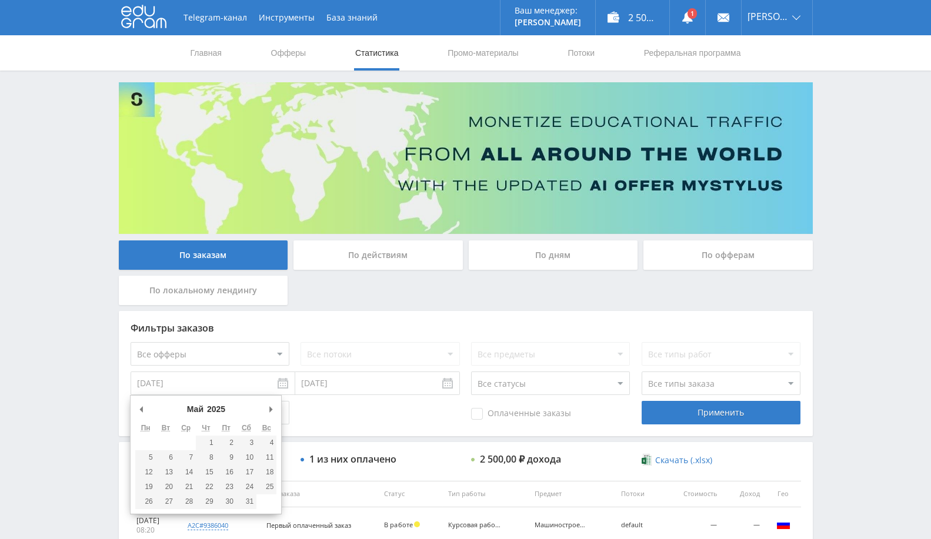
click at [214, 411] on select "2024 2025" at bounding box center [221, 409] width 32 height 12
click at [142, 407] on button "Предыдущий месяц" at bounding box center [141, 409] width 12 height 18
click at [146, 410] on button "Предыдущий месяц" at bounding box center [141, 409] width 12 height 18
click at [141, 406] on button "Предыдущий месяц" at bounding box center [141, 409] width 12 height 18
type input "11.12.2024"
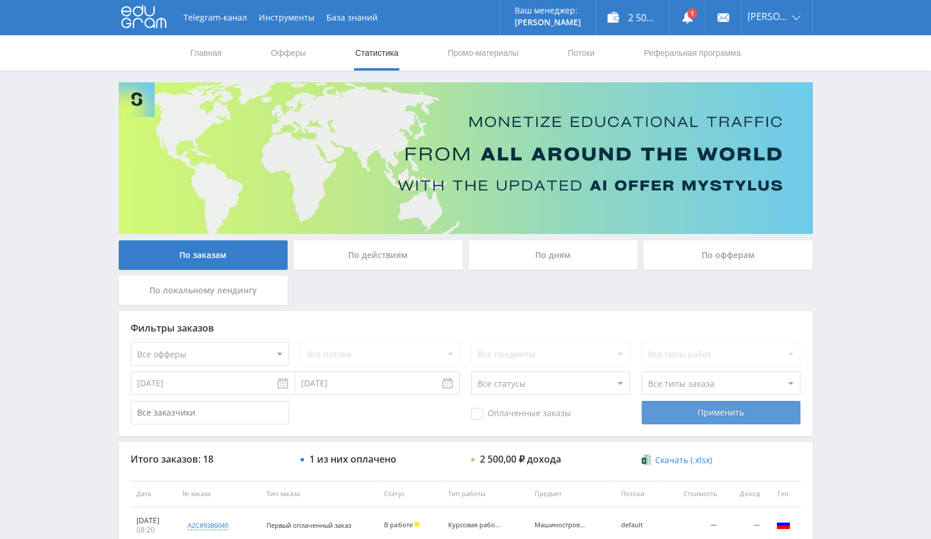
click at [668, 409] on div "Применить" at bounding box center [720, 413] width 159 height 24
click at [232, 351] on select "Все офферы MyStylus MyStylus - Revshare Кампус AI Studybay Автор24 Studybay Bra…" at bounding box center [210, 354] width 159 height 24
select select "340"
click at [717, 424] on div "Применить" at bounding box center [720, 413] width 159 height 24
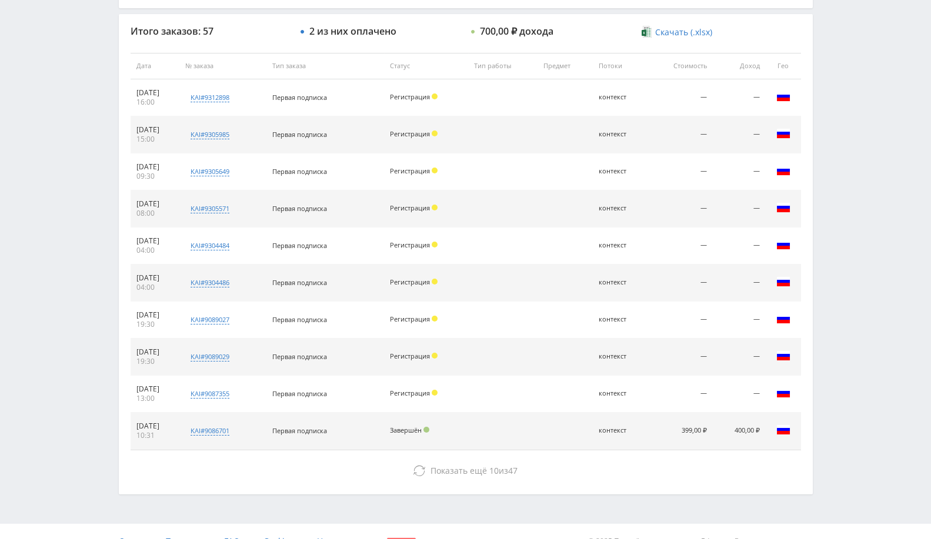
scroll to position [445, 0]
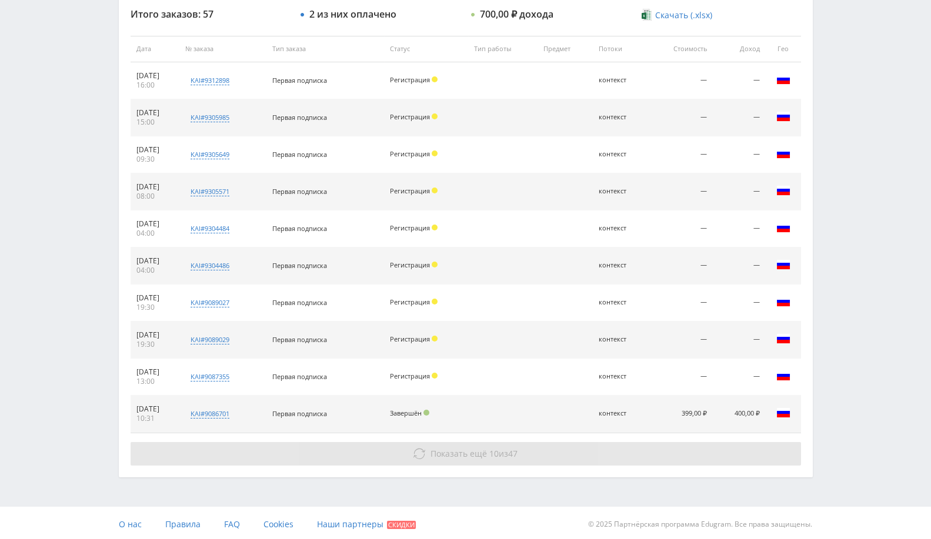
click at [502, 461] on button "Показать ещё 10 из 47" at bounding box center [466, 454] width 670 height 24
click at [376, 451] on button "Показать ещё 10 из 47" at bounding box center [466, 454] width 670 height 24
click at [371, 448] on button "Показать ещё 10 из 47" at bounding box center [466, 454] width 670 height 24
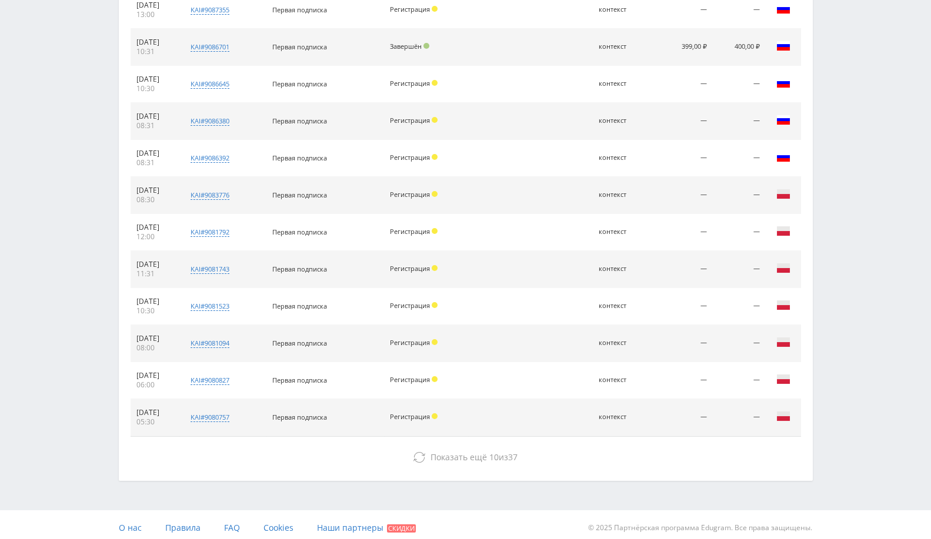
scroll to position [814, 0]
click at [451, 464] on div "Итого заказов: 57 2 из них оплачено 700,00 ₽ дохода Скачать (.xlsx) Дата № зака…" at bounding box center [466, 53] width 694 height 850
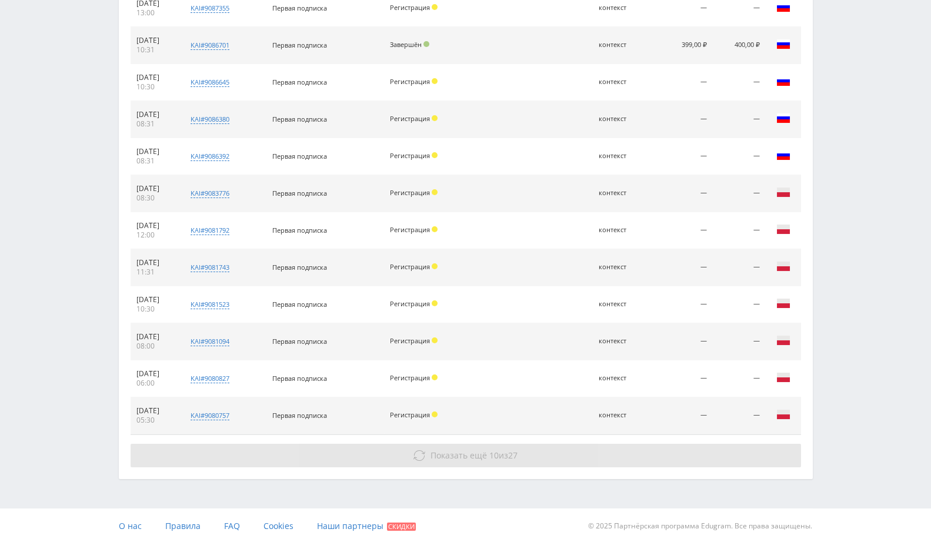
click at [475, 450] on span "Показать ещё" at bounding box center [458, 455] width 56 height 11
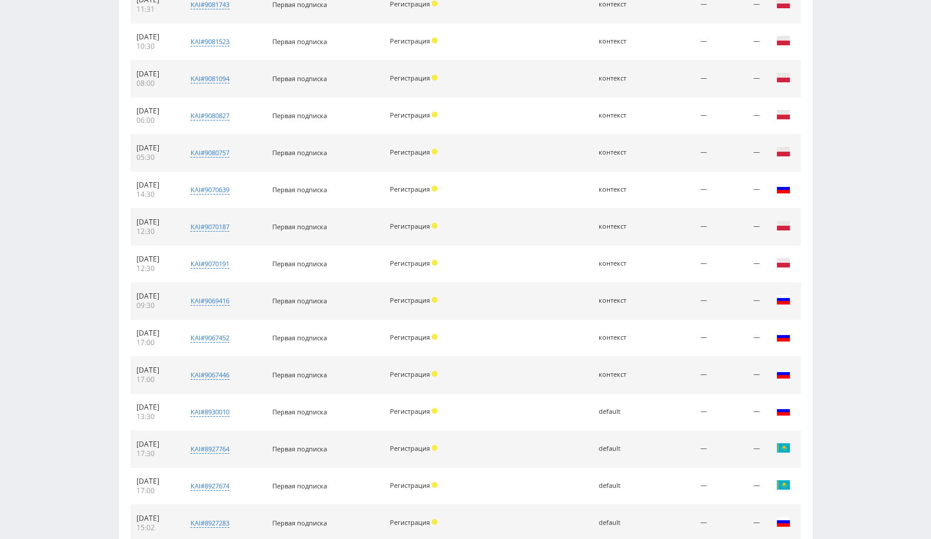
scroll to position [1159, 0]
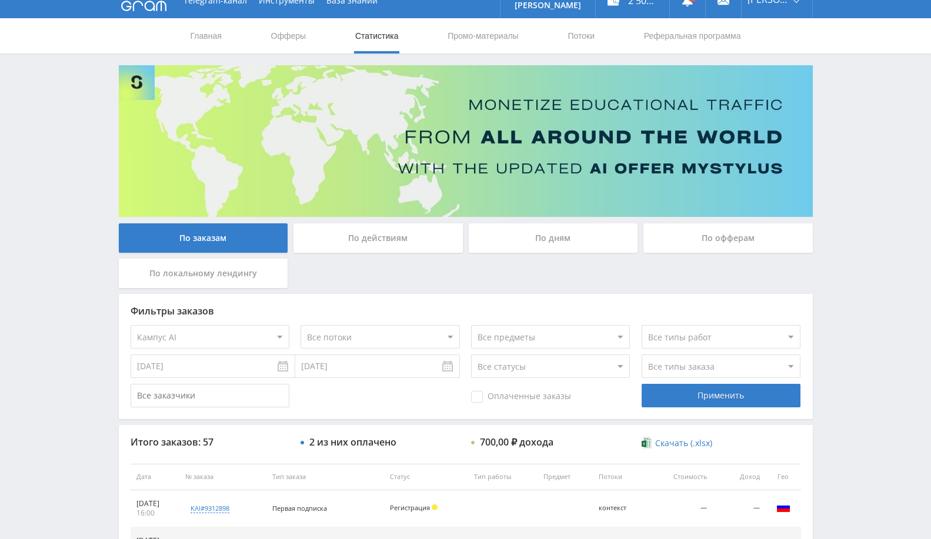
scroll to position [0, 0]
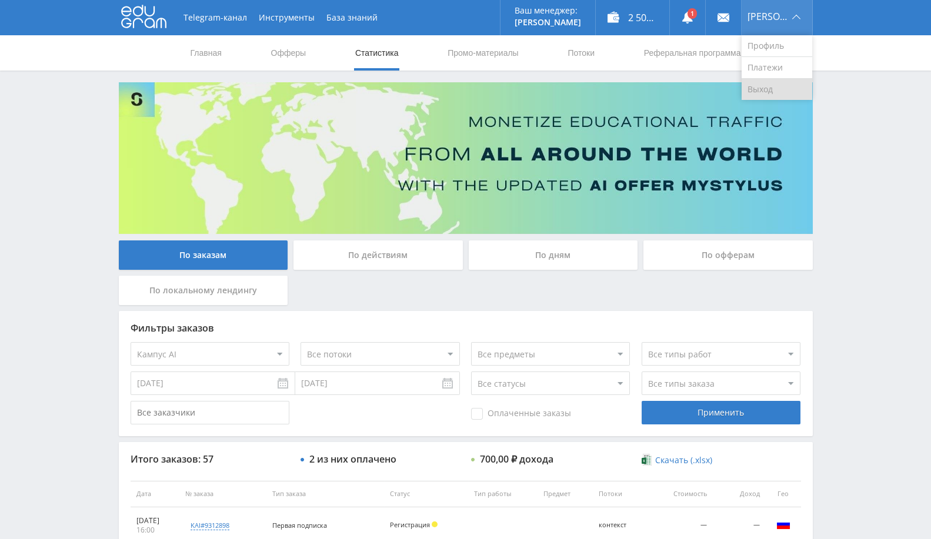
click at [777, 85] on link "Выход" at bounding box center [776, 89] width 71 height 21
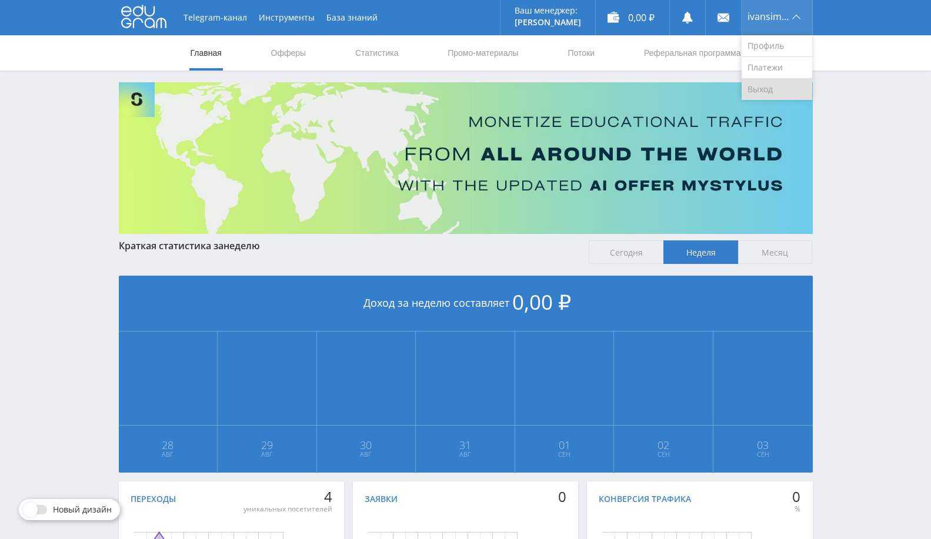
click at [758, 92] on link "Выход" at bounding box center [776, 89] width 71 height 21
